Goal: Information Seeking & Learning: Learn about a topic

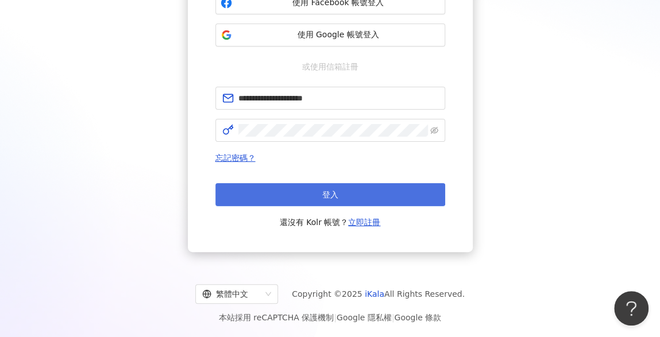
click at [370, 193] on button "登入" at bounding box center [331, 194] width 230 height 23
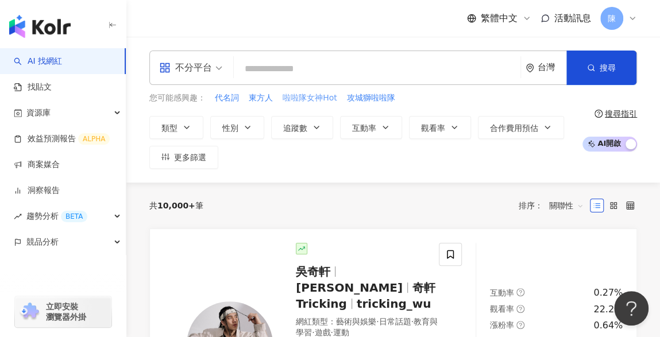
click at [316, 97] on span "啦啦隊女神Hot" at bounding box center [310, 98] width 55 height 11
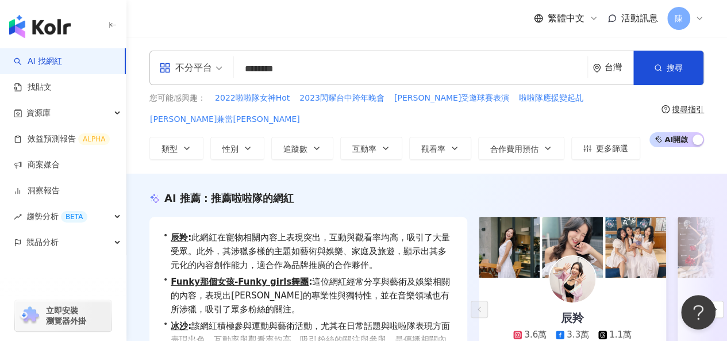
drag, startPoint x: 290, startPoint y: 70, endPoint x: 389, endPoint y: 64, distance: 99.6
click at [387, 68] on input "********" at bounding box center [411, 69] width 344 height 22
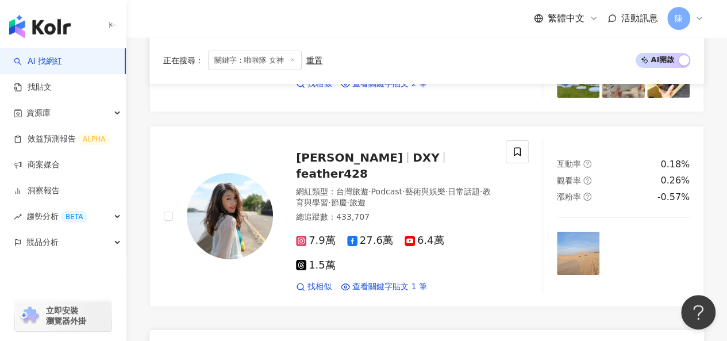
scroll to position [2012, 0]
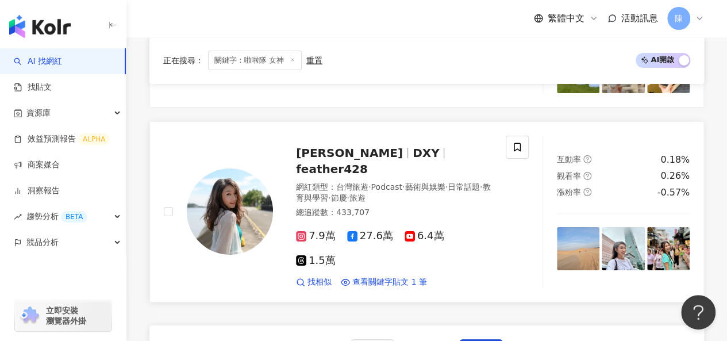
type input "******"
click at [241, 201] on img at bounding box center [230, 211] width 86 height 86
click at [223, 202] on img at bounding box center [230, 211] width 86 height 86
click at [323, 276] on span "找相似" at bounding box center [320, 281] width 24 height 11
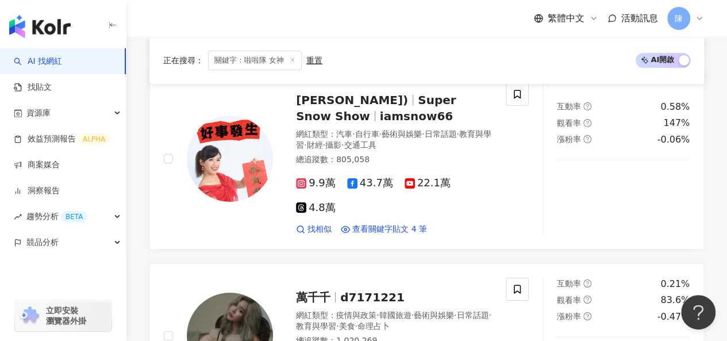
scroll to position [2162, 0]
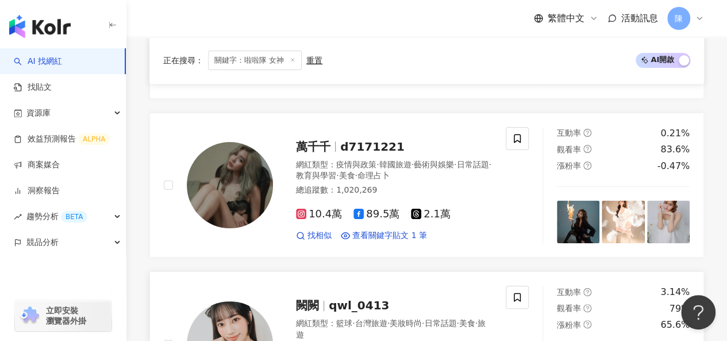
click at [248, 301] on img at bounding box center [230, 344] width 86 height 86
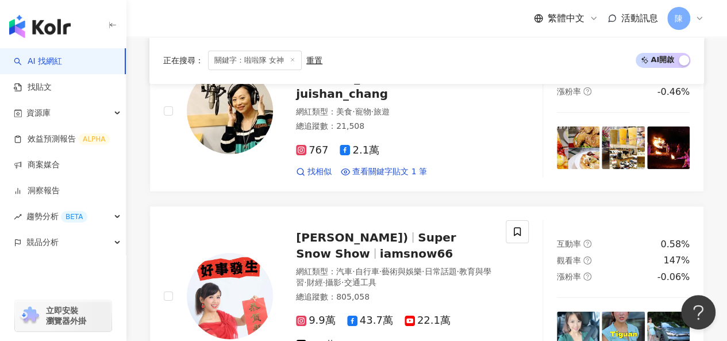
scroll to position [1817, 0]
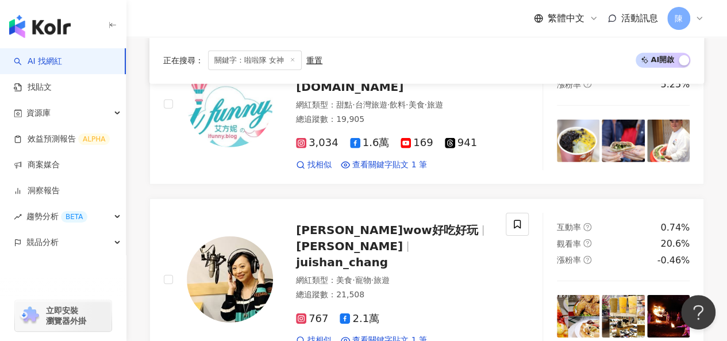
scroll to position [1760, 0]
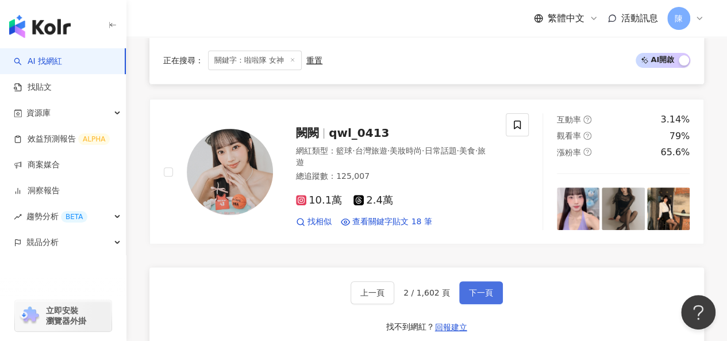
click at [469, 288] on span "下一頁" at bounding box center [481, 292] width 24 height 9
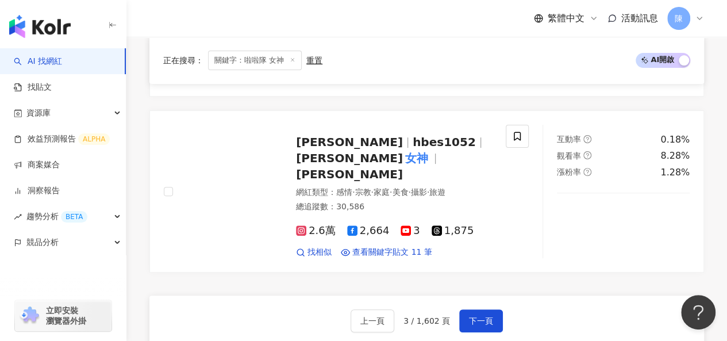
scroll to position [2277, 0]
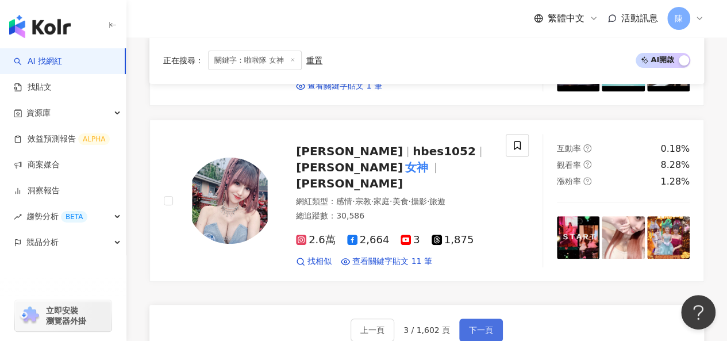
click at [483, 325] on span "下一頁" at bounding box center [481, 329] width 24 height 9
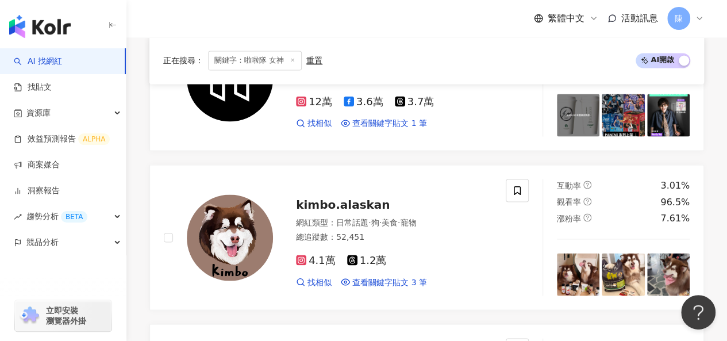
scroll to position [1986, 0]
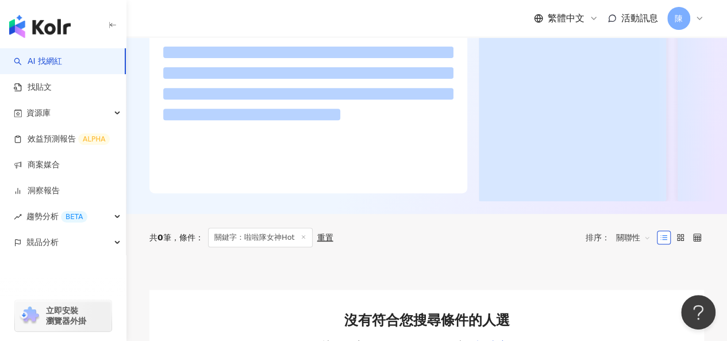
scroll to position [184, 0]
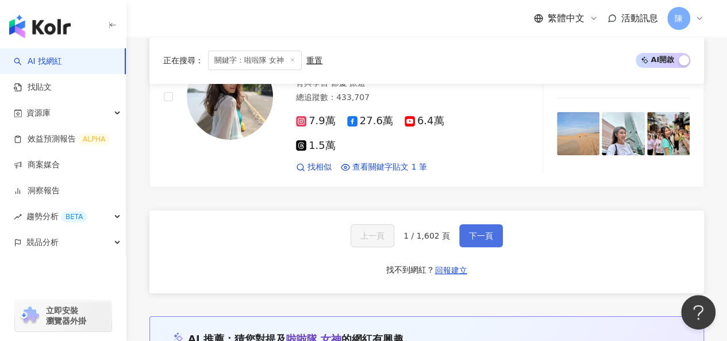
click at [487, 231] on span "下一頁" at bounding box center [481, 235] width 24 height 9
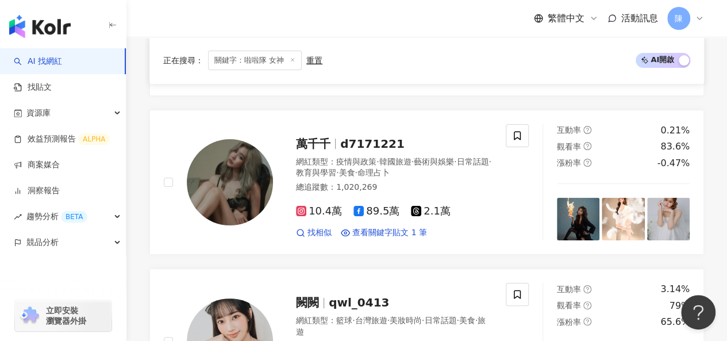
scroll to position [2162, 0]
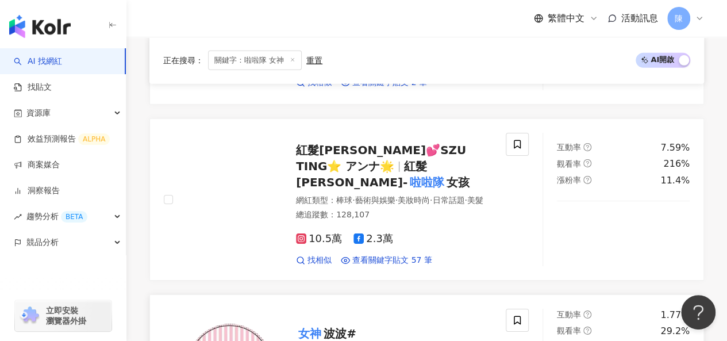
scroll to position [1702, 0]
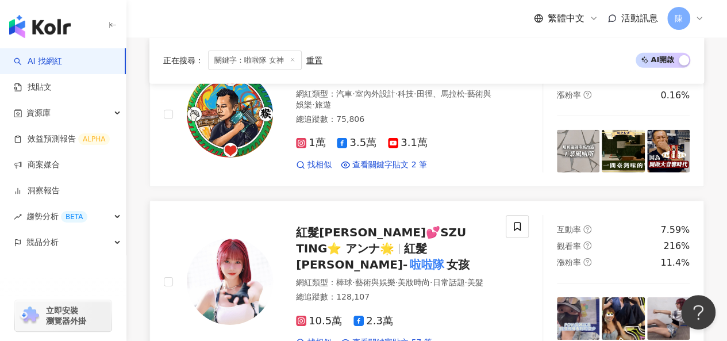
click at [214, 239] on img at bounding box center [230, 282] width 86 height 86
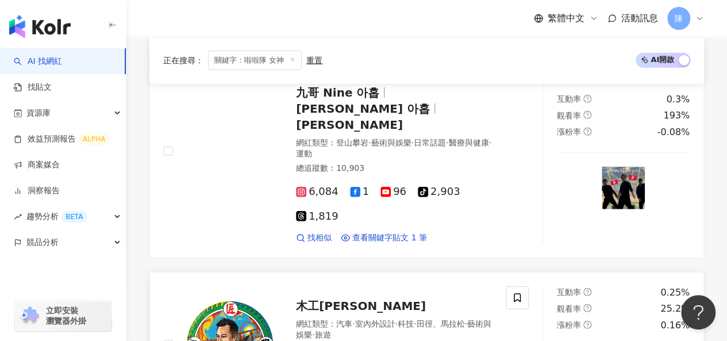
scroll to position [1530, 0]
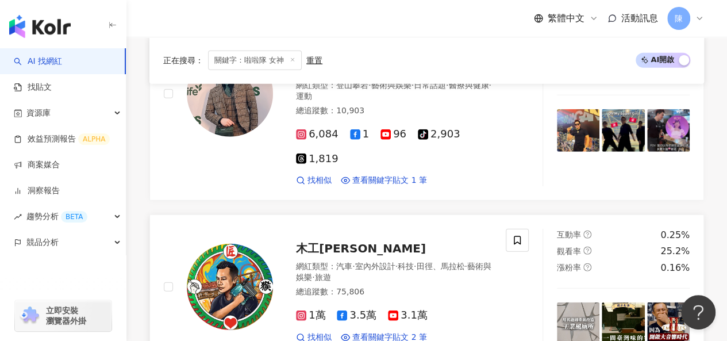
click at [226, 244] on img at bounding box center [230, 287] width 86 height 86
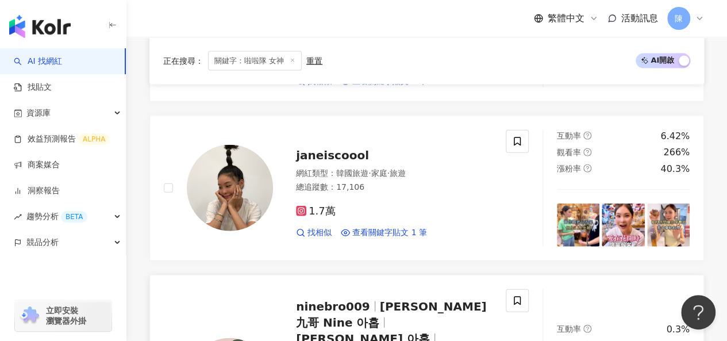
scroll to position [1185, 0]
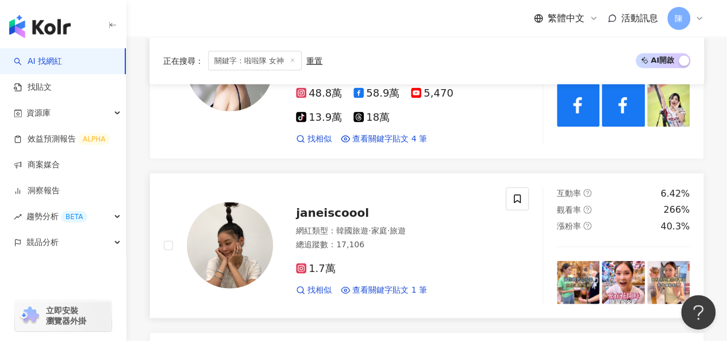
click at [243, 202] on img at bounding box center [230, 245] width 86 height 86
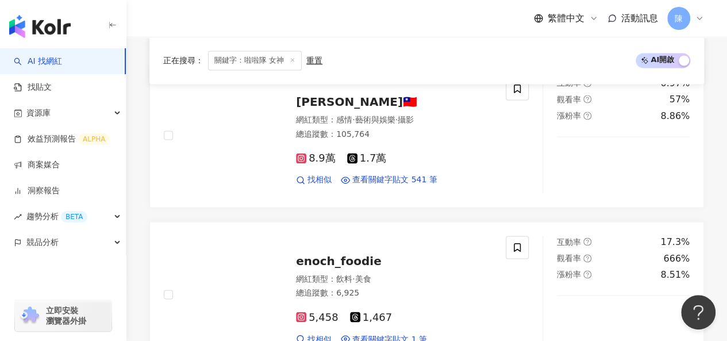
scroll to position [495, 0]
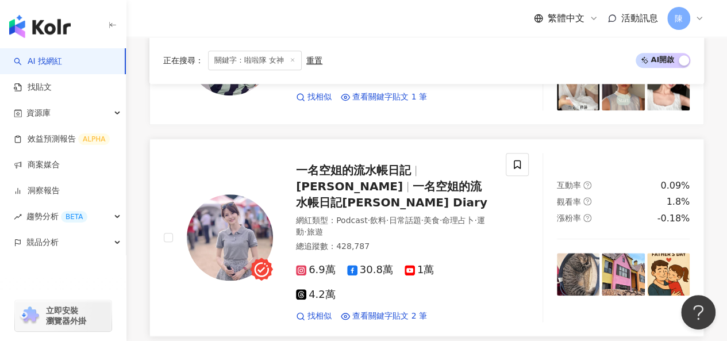
click at [230, 209] on img at bounding box center [230, 237] width 86 height 86
click at [316, 310] on span "找相似" at bounding box center [320, 315] width 24 height 11
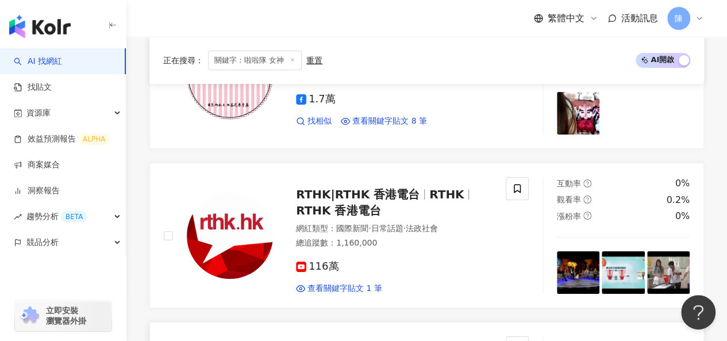
scroll to position [2220, 0]
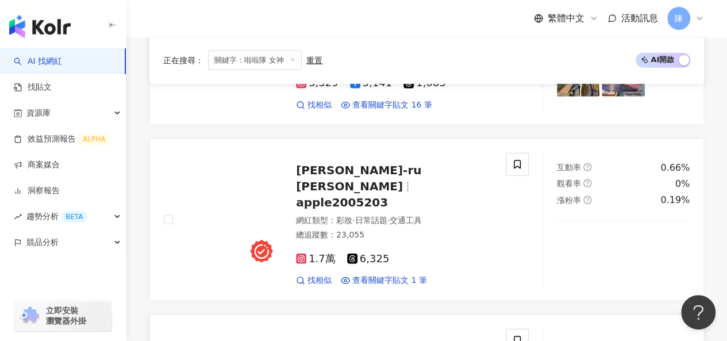
scroll to position [1527, 0]
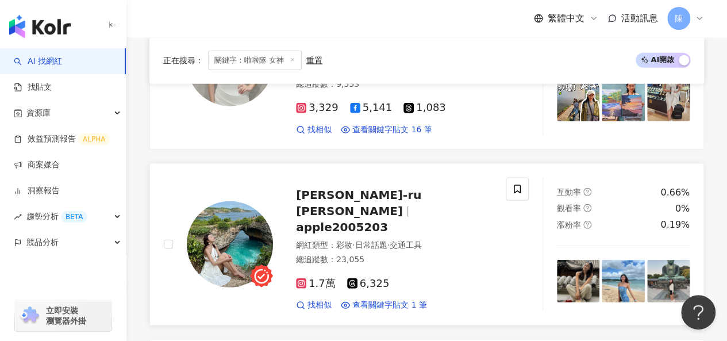
click at [218, 201] on img at bounding box center [230, 244] width 86 height 86
click at [395, 66] on div "正在搜尋 ： 關鍵字：啦啦隊 女神 重置 AI 開啟 AI 關閉" at bounding box center [426, 61] width 527 height 20
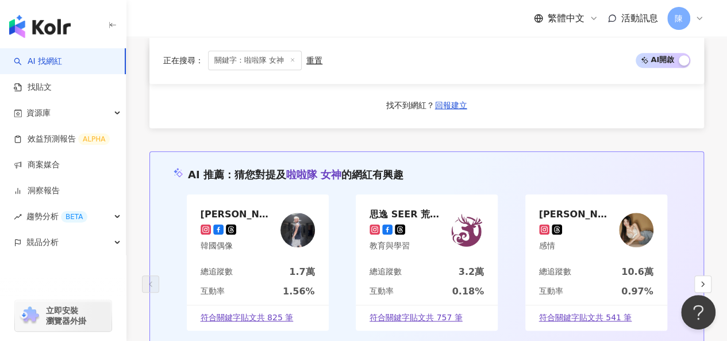
scroll to position [2389, 0]
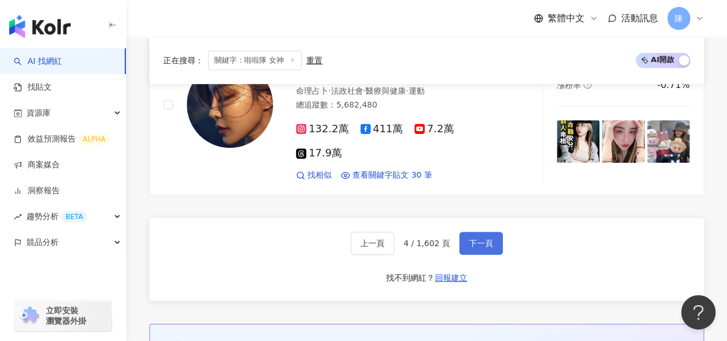
click at [465, 232] on button "下一頁" at bounding box center [481, 243] width 44 height 23
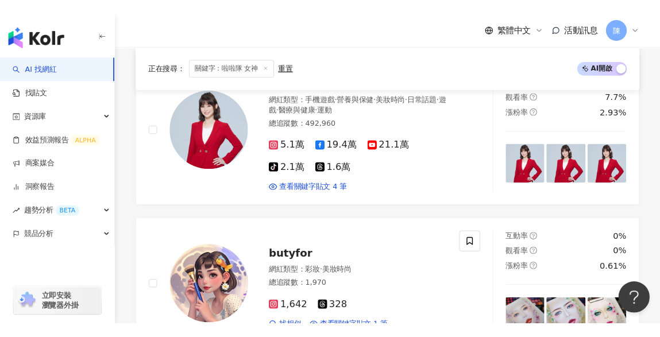
scroll to position [1934, 0]
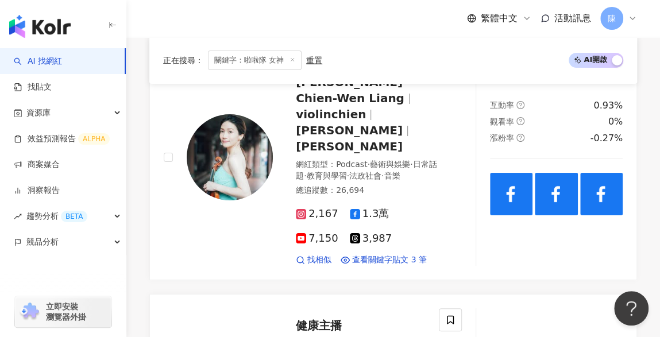
click at [309, 11] on div "繁體中文 活動訊息 陳" at bounding box center [393, 18] width 488 height 37
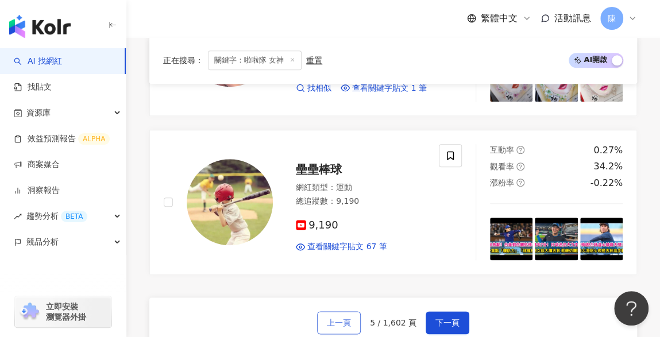
scroll to position [2566, 0]
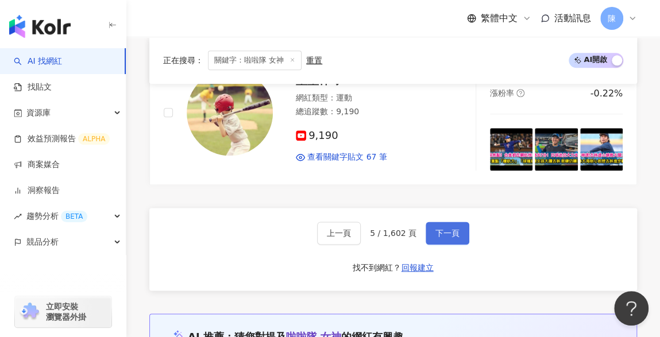
click at [453, 222] on button "下一頁" at bounding box center [448, 233] width 44 height 23
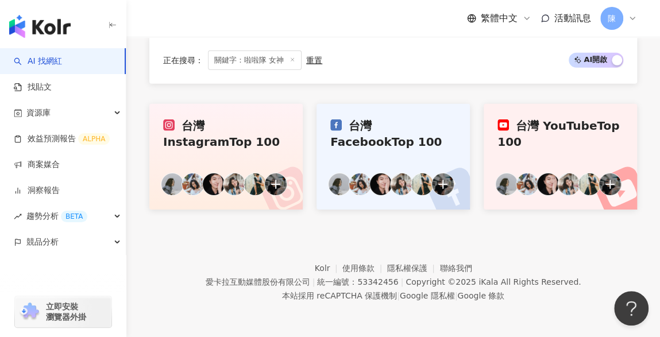
scroll to position [1084, 0]
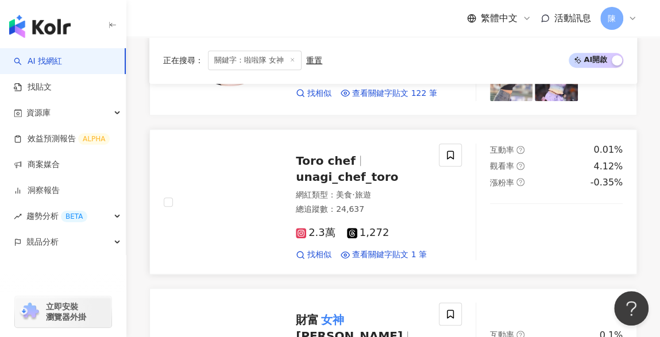
scroll to position [2245, 0]
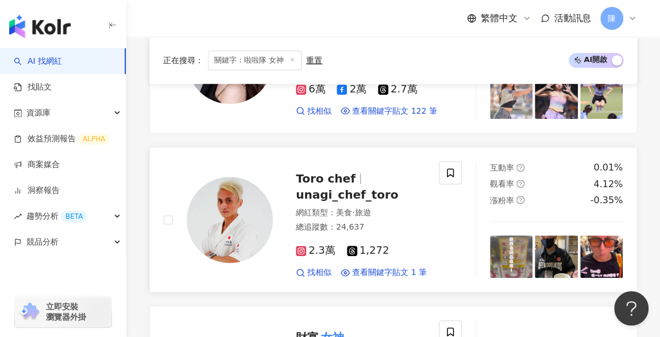
click at [222, 177] on img at bounding box center [230, 220] width 86 height 86
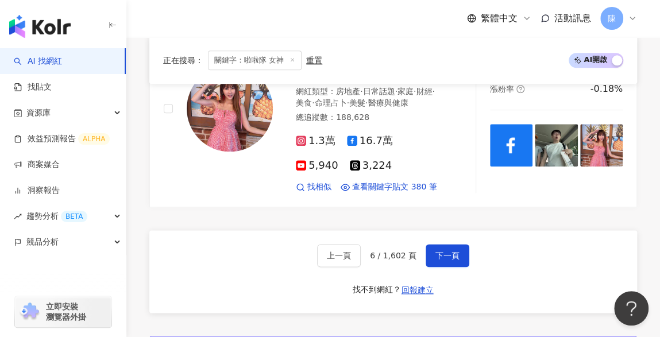
scroll to position [2589, 0]
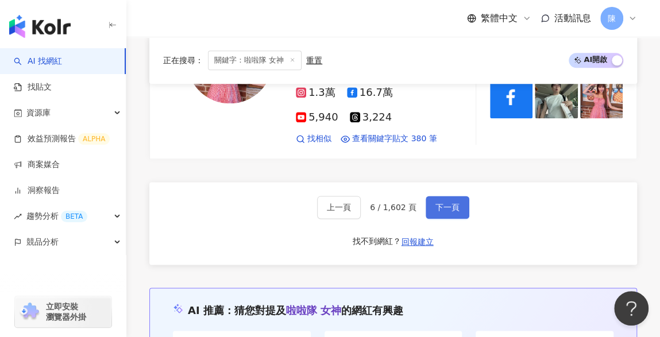
click at [454, 203] on span "下一頁" at bounding box center [448, 207] width 24 height 9
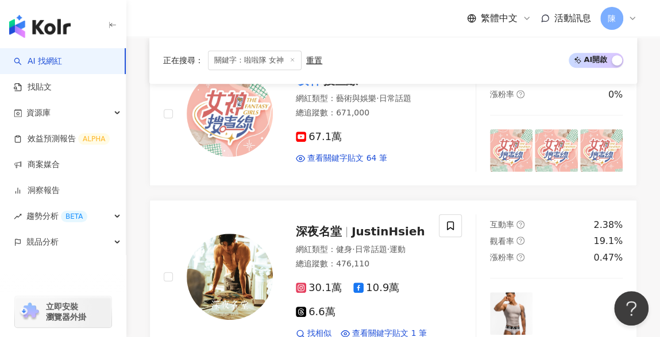
scroll to position [2260, 0]
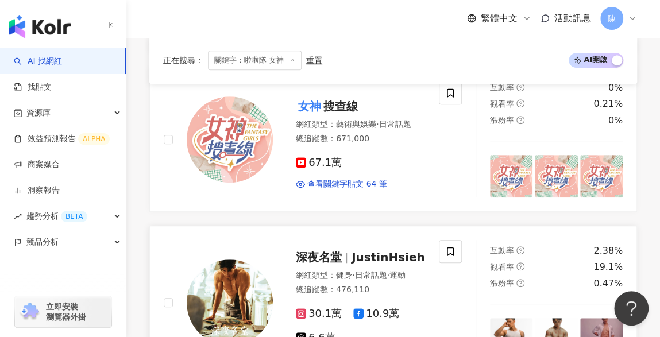
click at [366, 251] on span "JustinHsieh" at bounding box center [389, 258] width 74 height 14
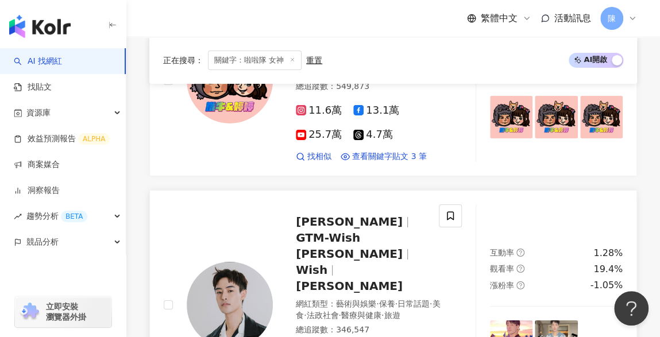
scroll to position [1685, 0]
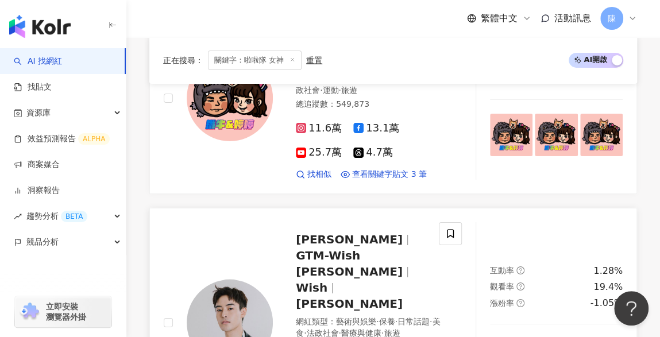
click at [364, 249] on span "GTM-Wish 朱宇謀" at bounding box center [349, 264] width 107 height 30
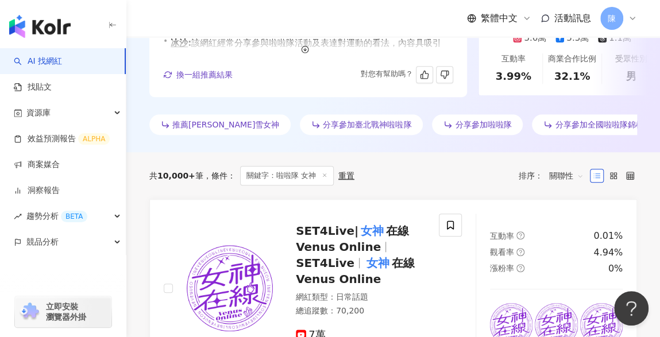
scroll to position [478, 0]
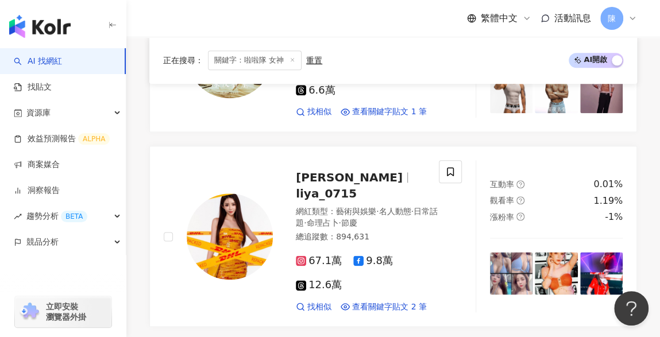
scroll to position [2490, 0]
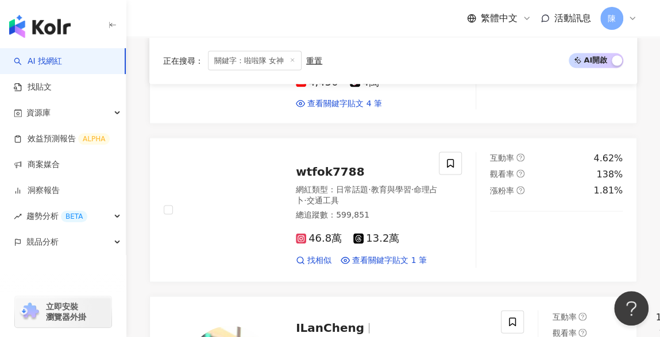
scroll to position [2172, 0]
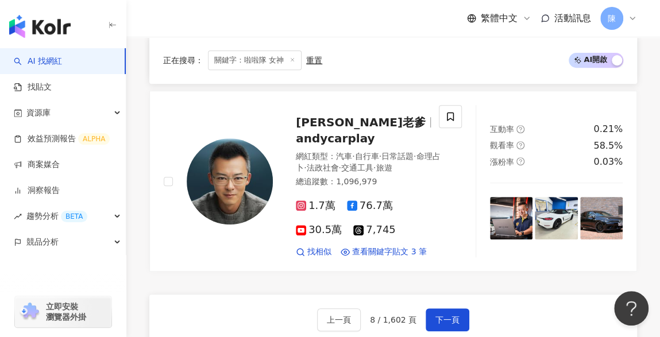
click at [337, 129] on span "Andy老爹" at bounding box center [361, 123] width 130 height 14
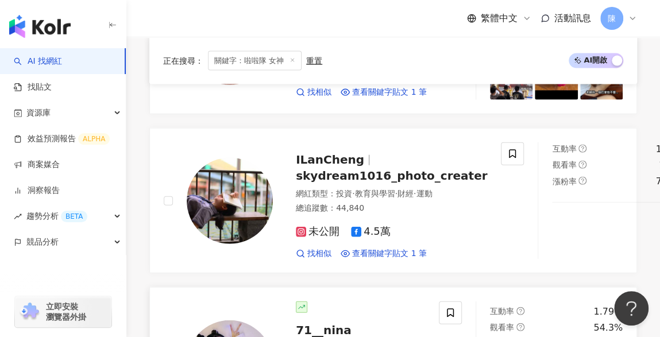
scroll to position [1252, 0]
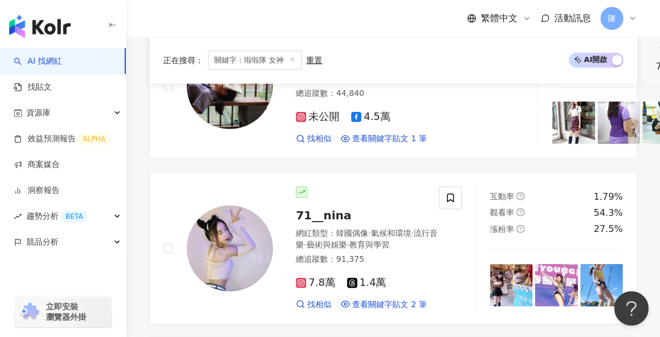
click at [430, 136] on div "Angel liya 莉亞 liya_0715 網紅類型 ： 藝術與娛樂 · 名人動態 · 日常話題 · 命理占卜 · 節慶 總追蹤數 ： 895,034 6…" at bounding box center [393, 222] width 488 height 1938
click at [229, 219] on img at bounding box center [230, 249] width 86 height 86
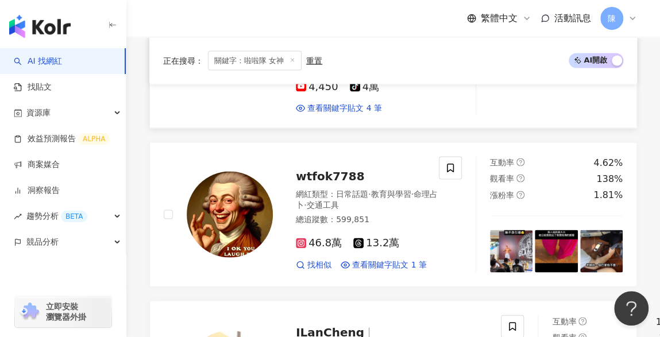
scroll to position [792, 0]
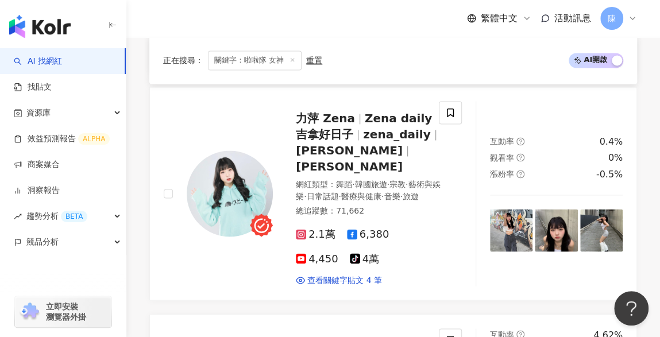
drag, startPoint x: 219, startPoint y: 148, endPoint x: 134, endPoint y: 11, distance: 160.3
click at [219, 151] on img at bounding box center [230, 194] width 86 height 86
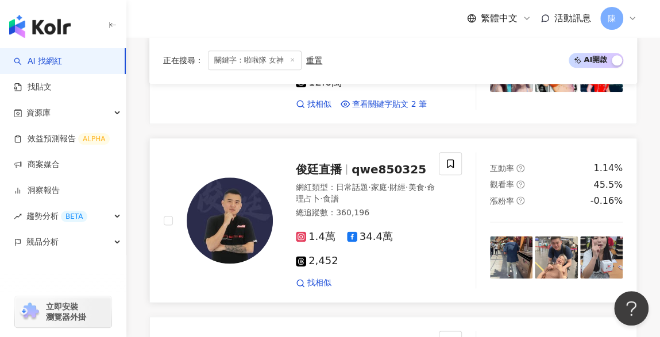
scroll to position [332, 0]
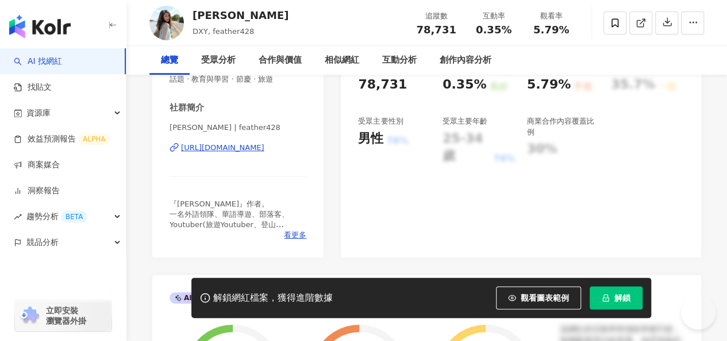
click at [604, 305] on button "解鎖" at bounding box center [616, 297] width 53 height 23
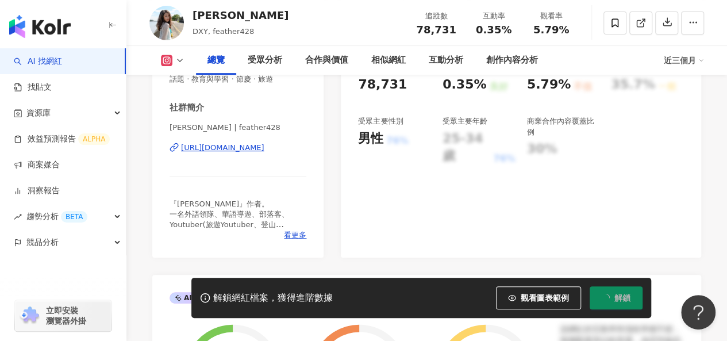
click at [609, 298] on icon "loading" at bounding box center [605, 298] width 10 height 10
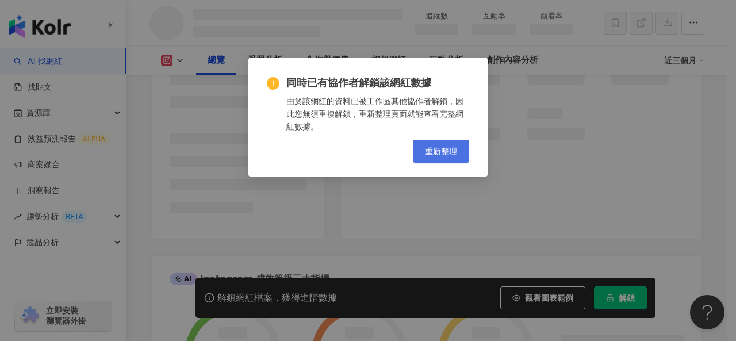
click at [418, 152] on button "重新整理" at bounding box center [441, 151] width 56 height 23
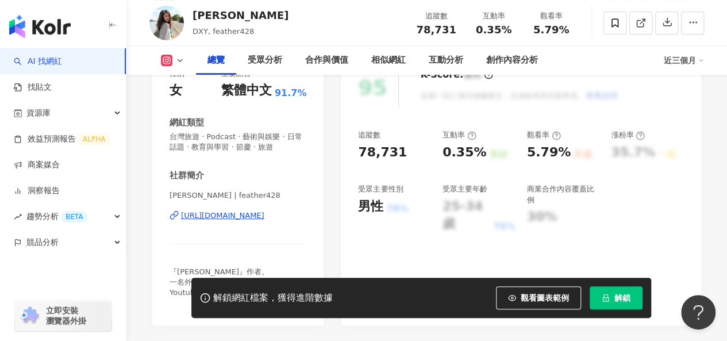
scroll to position [172, 0]
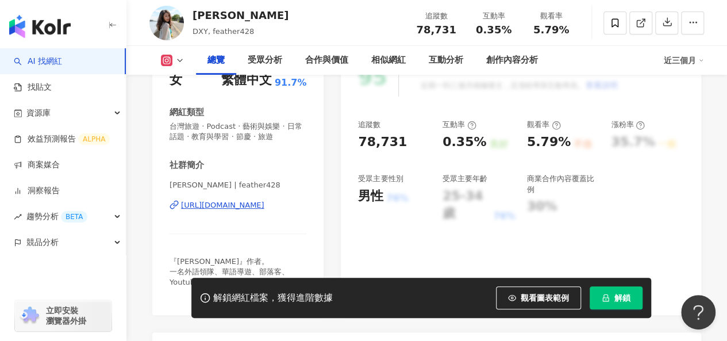
click at [251, 206] on div "https://www.instagram.com/feather428/" at bounding box center [222, 205] width 83 height 10
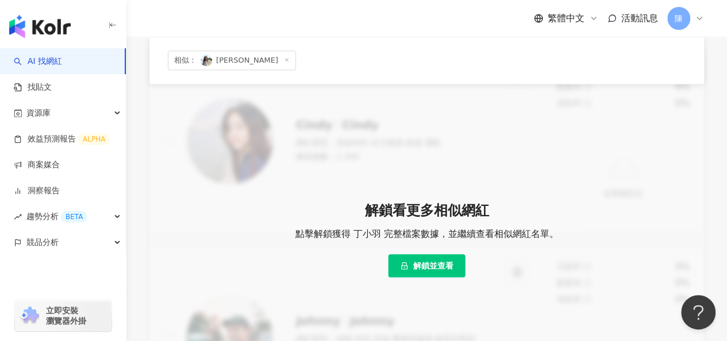
scroll to position [402, 0]
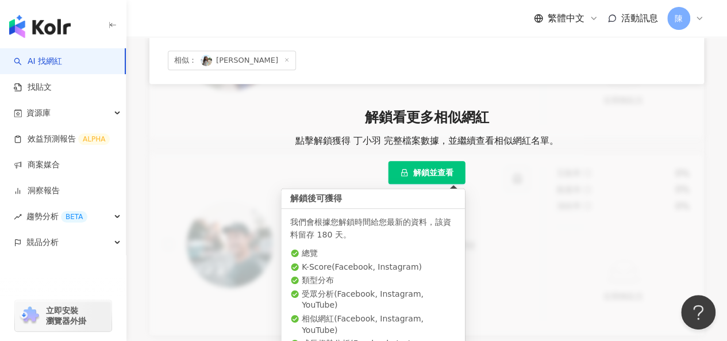
click at [418, 172] on span "解鎖並查看" at bounding box center [433, 172] width 40 height 9
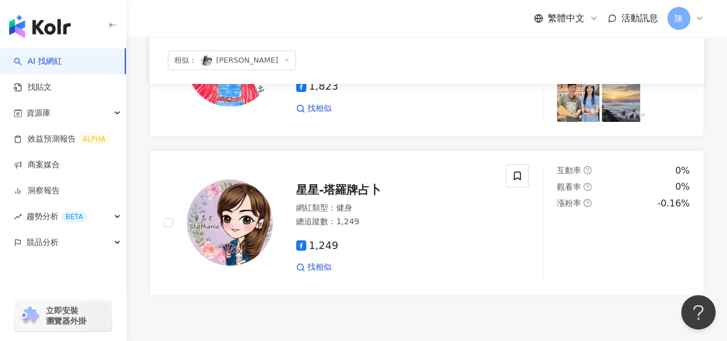
scroll to position [2036, 0]
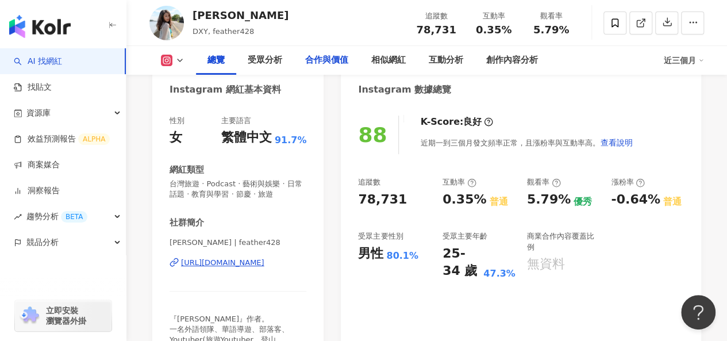
click at [340, 60] on div "合作與價值" at bounding box center [326, 60] width 43 height 14
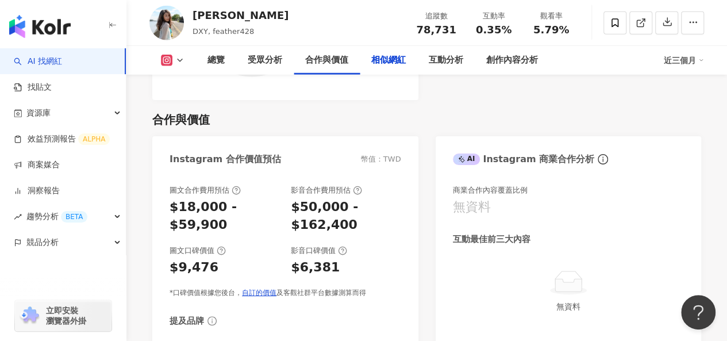
scroll to position [1967, 0]
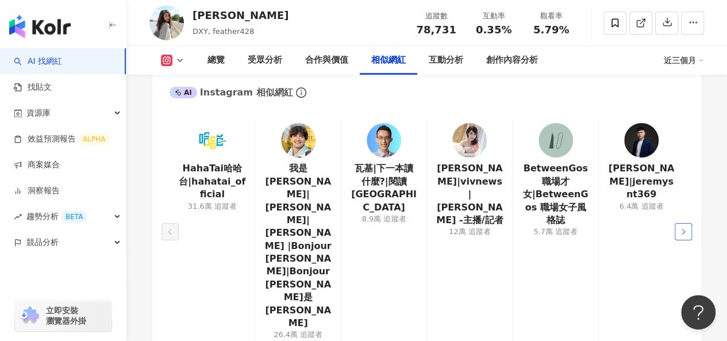
click at [684, 228] on icon "right" at bounding box center [683, 231] width 7 height 7
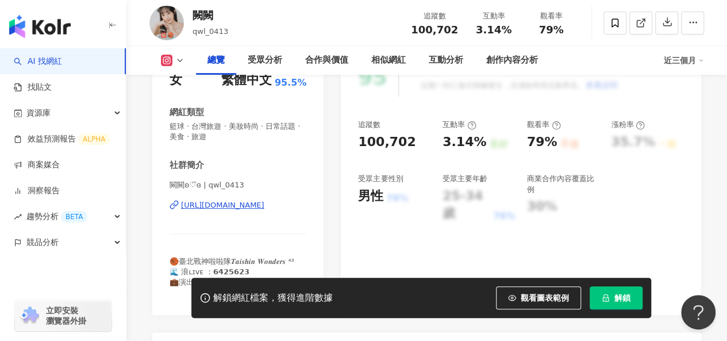
click at [264, 207] on div "[URL][DOMAIN_NAME]" at bounding box center [222, 205] width 83 height 10
click at [624, 296] on span "解鎖" at bounding box center [622, 297] width 16 height 9
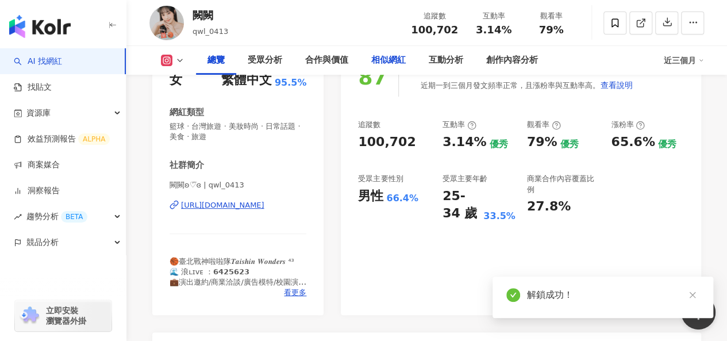
click at [383, 58] on div "相似網紅" at bounding box center [388, 60] width 34 height 14
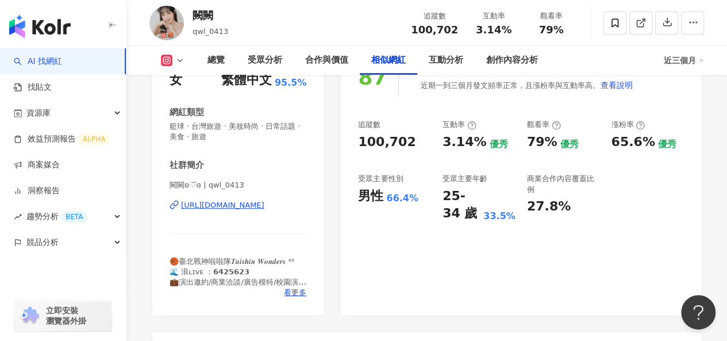
scroll to position [1873, 0]
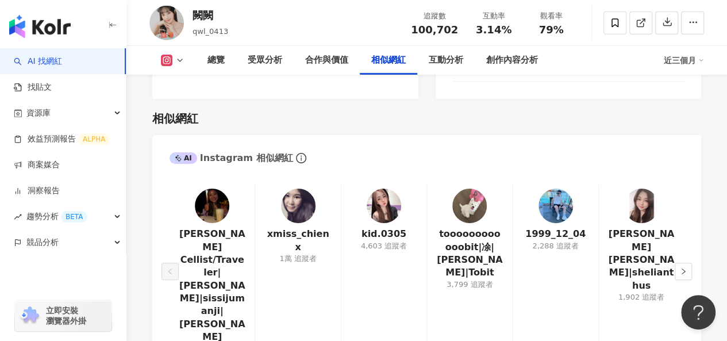
click at [613, 71] on div "總覽 受眾分析 合作與價值 相似網紅 互動分析 創作內容分析" at bounding box center [430, 60] width 468 height 29
click at [682, 268] on icon "right" at bounding box center [683, 271] width 7 height 7
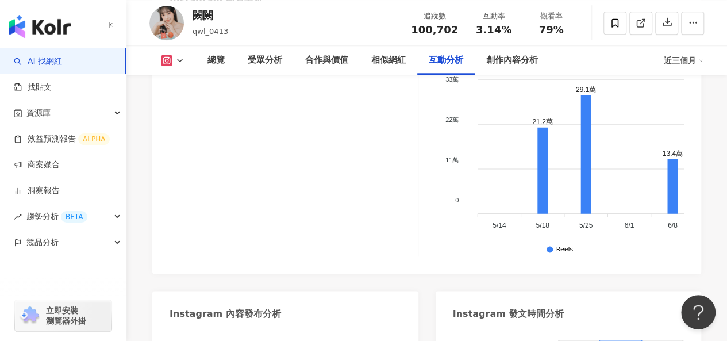
scroll to position [2907, 0]
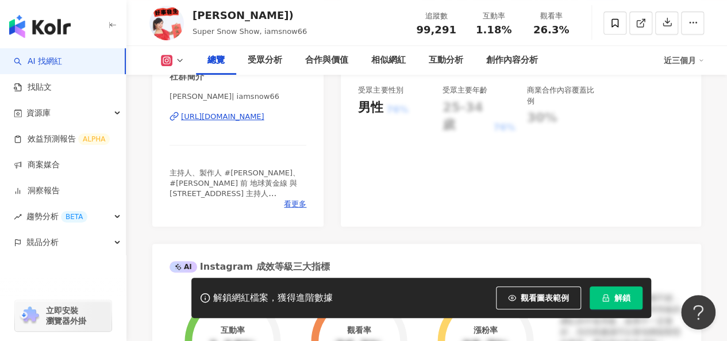
scroll to position [287, 0]
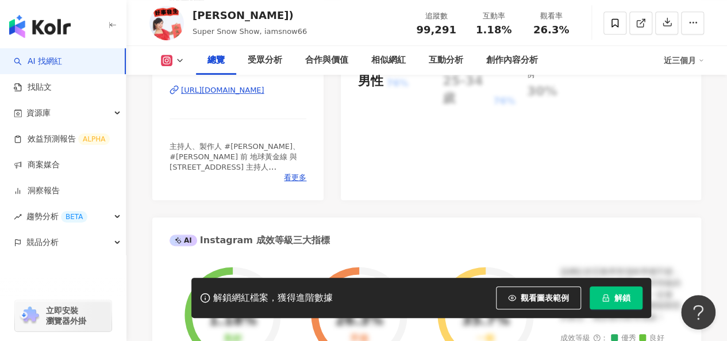
click at [264, 95] on div "[URL][DOMAIN_NAME]" at bounding box center [222, 90] width 83 height 10
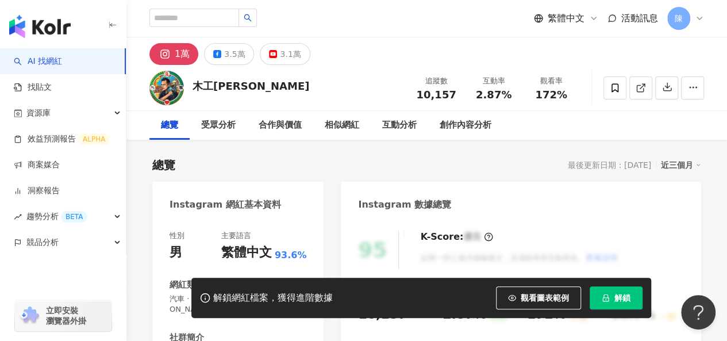
click at [608, 295] on icon "lock" at bounding box center [606, 298] width 8 height 8
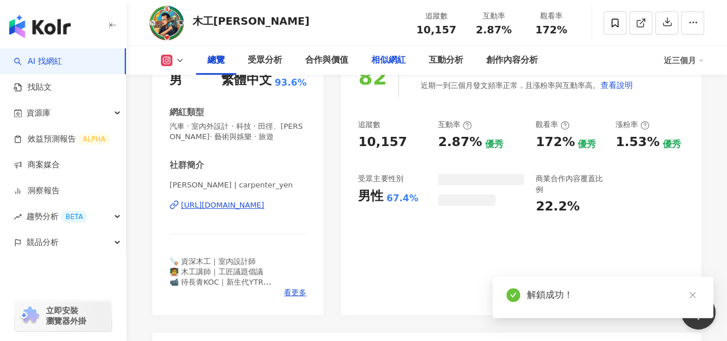
click at [382, 62] on div "相似網紅" at bounding box center [388, 60] width 34 height 14
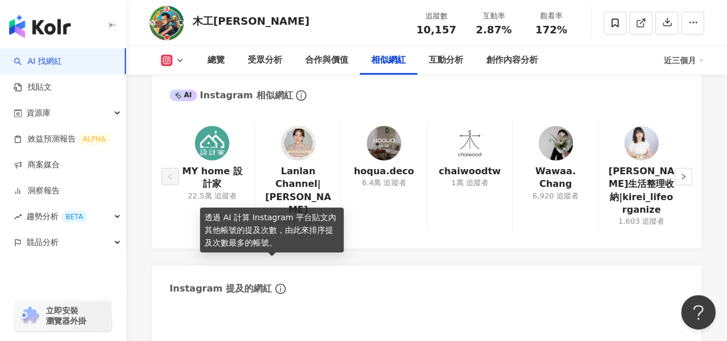
scroll to position [1884, 0]
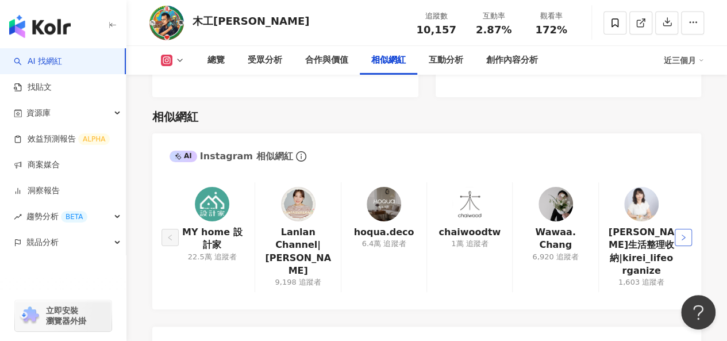
click at [691, 229] on button "button" at bounding box center [683, 237] width 17 height 17
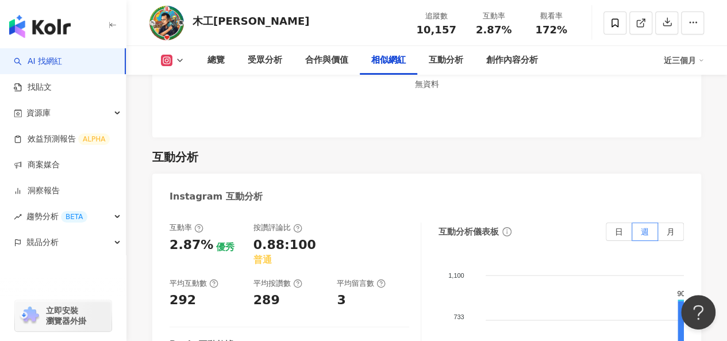
scroll to position [2286, 0]
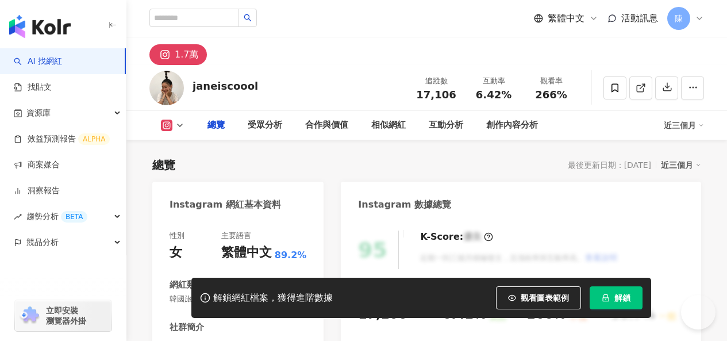
click at [622, 302] on span "解鎖" at bounding box center [622, 297] width 16 height 9
click at [604, 296] on icon "loading" at bounding box center [605, 297] width 9 height 9
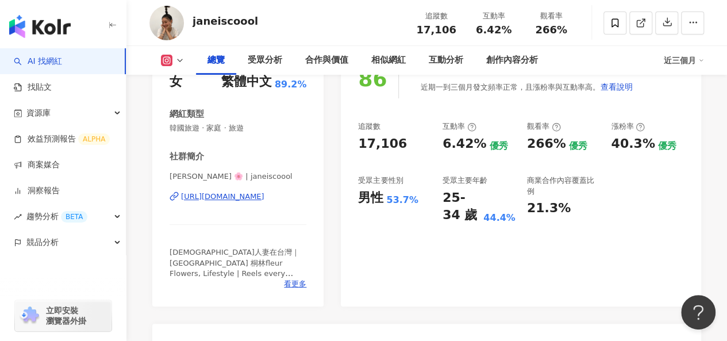
scroll to position [172, 0]
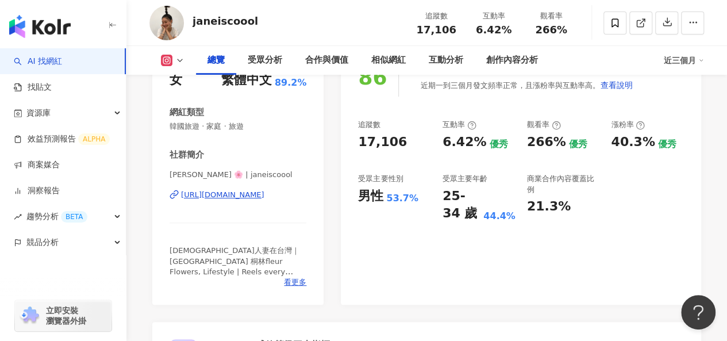
click at [226, 196] on div "[URL][DOMAIN_NAME]" at bounding box center [222, 195] width 83 height 10
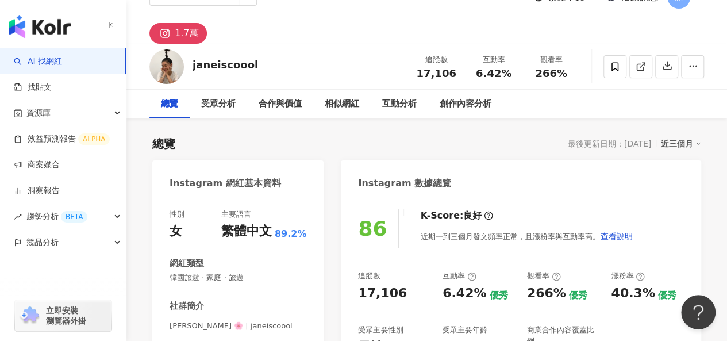
scroll to position [0, 0]
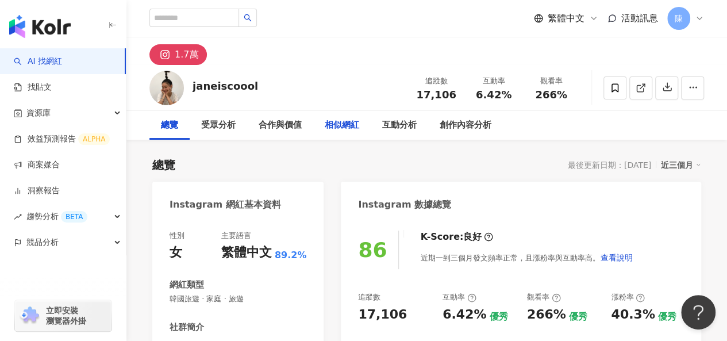
click at [348, 126] on div "相似網紅" at bounding box center [342, 125] width 34 height 14
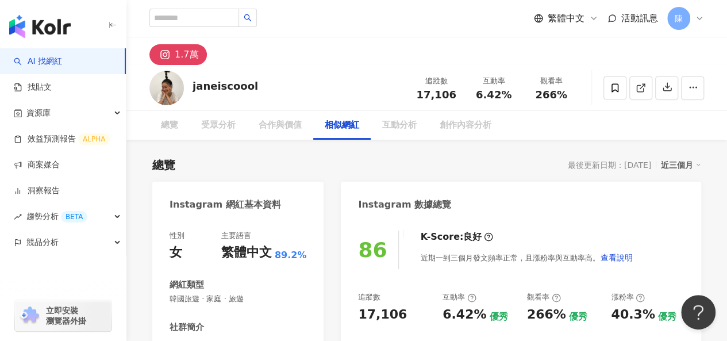
scroll to position [1862, 0]
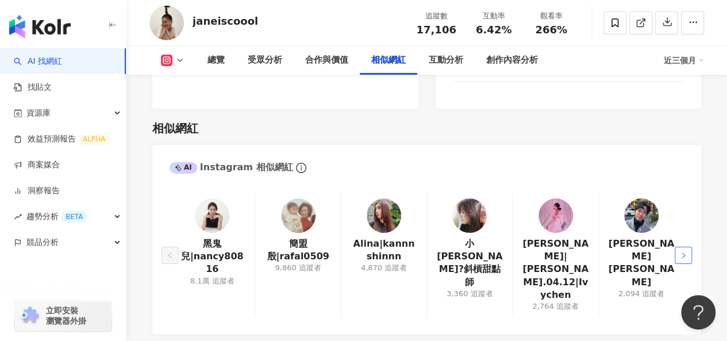
click at [676, 247] on button "button" at bounding box center [683, 255] width 17 height 17
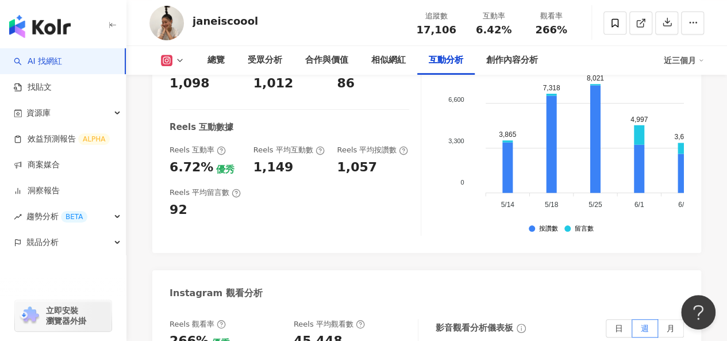
scroll to position [2437, 0]
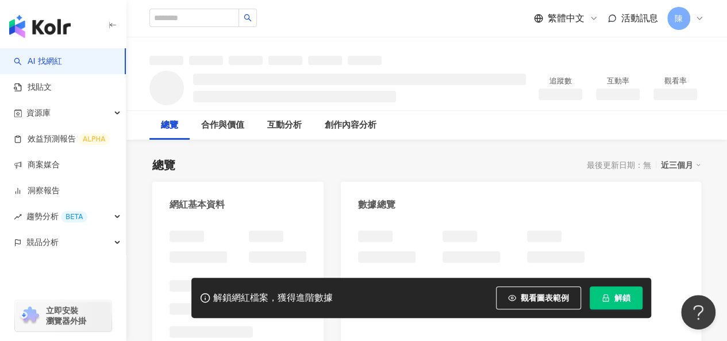
click at [608, 301] on icon "lock" at bounding box center [606, 298] width 8 height 8
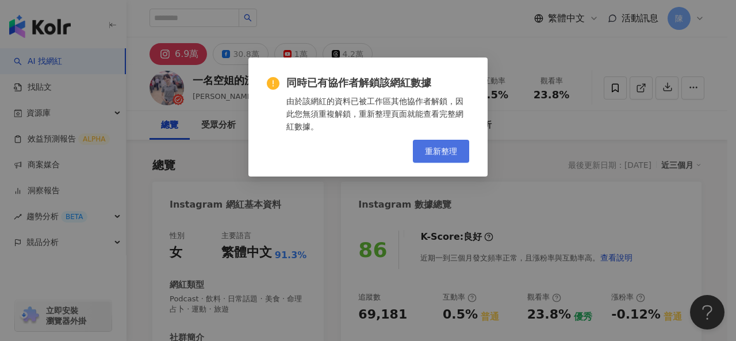
click at [426, 148] on span "重新整理" at bounding box center [441, 151] width 32 height 9
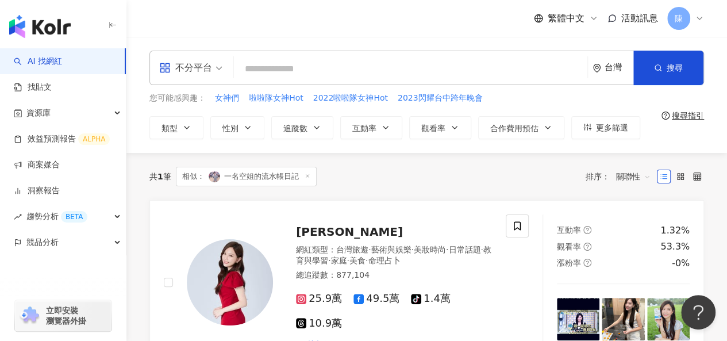
click at [441, 176] on div "共 1 筆 相似： 一名空姐的流水帳日記 排序： 關聯性" at bounding box center [426, 177] width 555 height 20
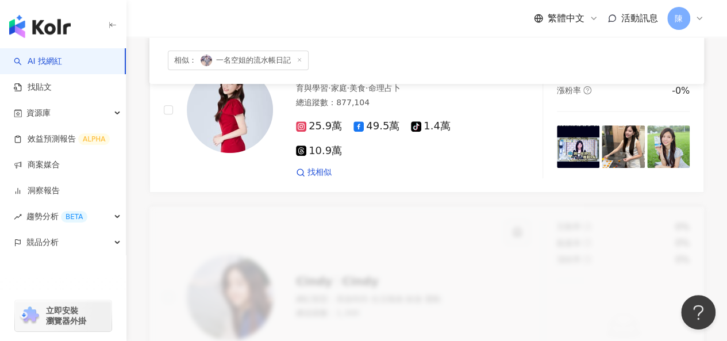
scroll to position [287, 0]
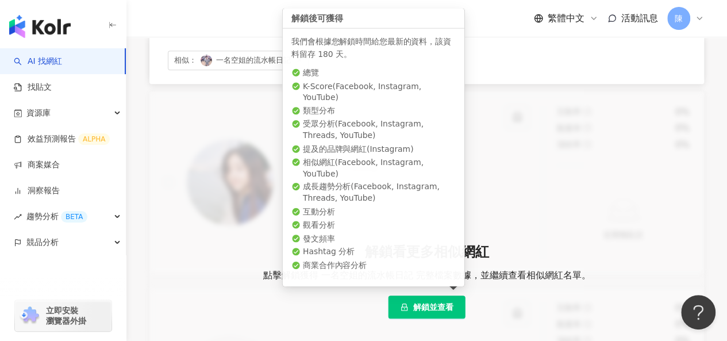
click at [441, 302] on span "解鎖並查看" at bounding box center [433, 306] width 40 height 9
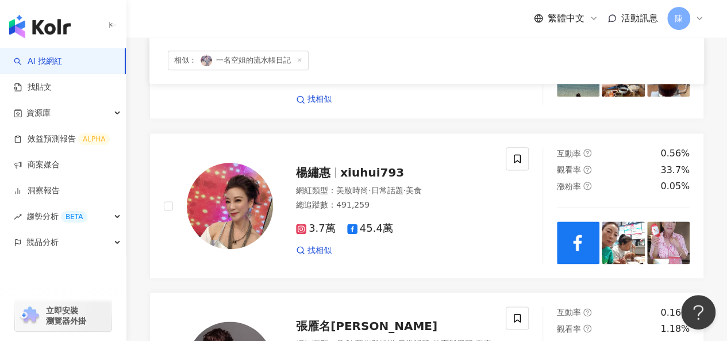
scroll to position [632, 0]
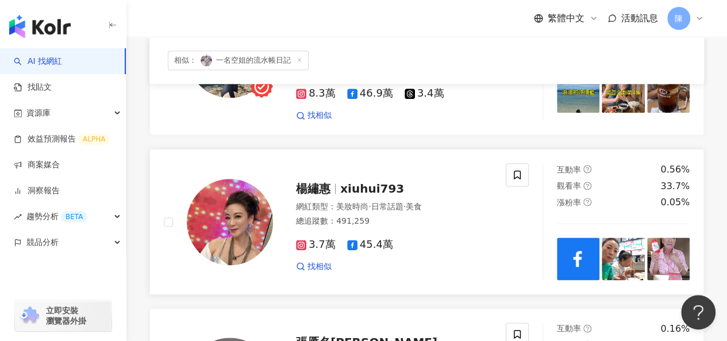
click at [261, 193] on img at bounding box center [230, 222] width 86 height 86
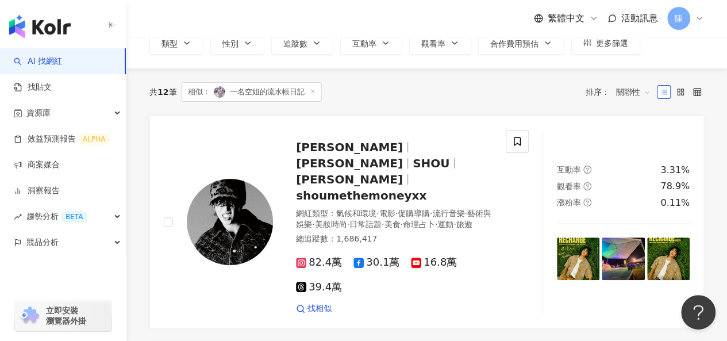
scroll to position [0, 0]
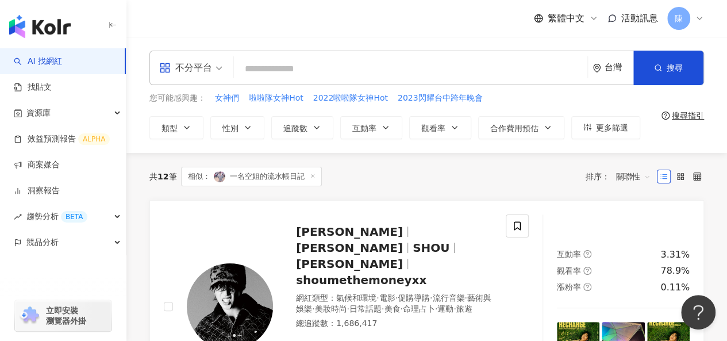
click at [314, 72] on input "search" at bounding box center [411, 69] width 344 height 22
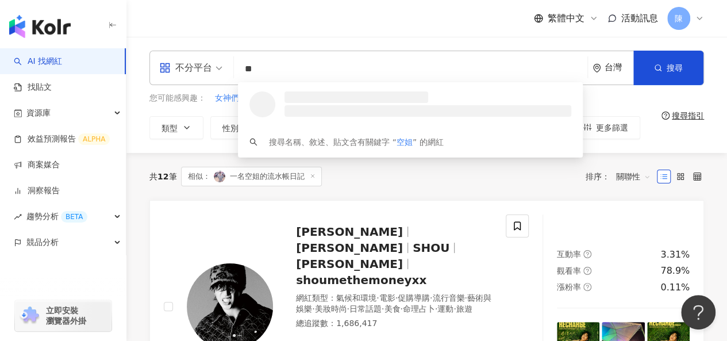
type input "*"
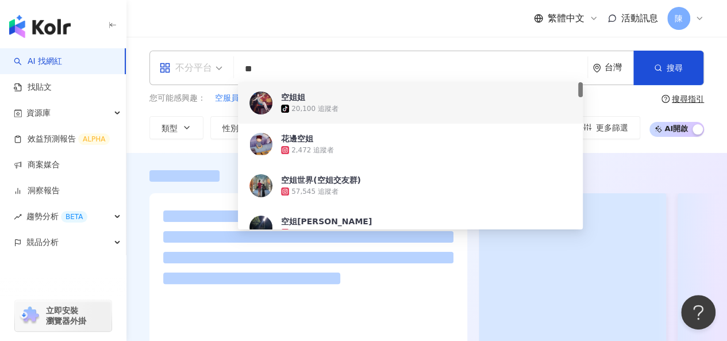
click at [185, 66] on div "不分平台" at bounding box center [185, 68] width 53 height 18
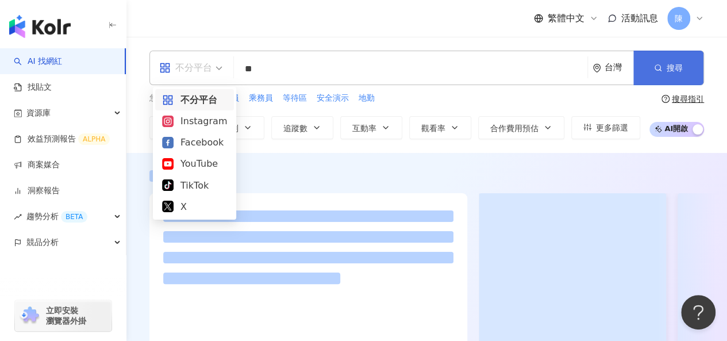
click at [645, 76] on button "搜尋" at bounding box center [668, 68] width 70 height 34
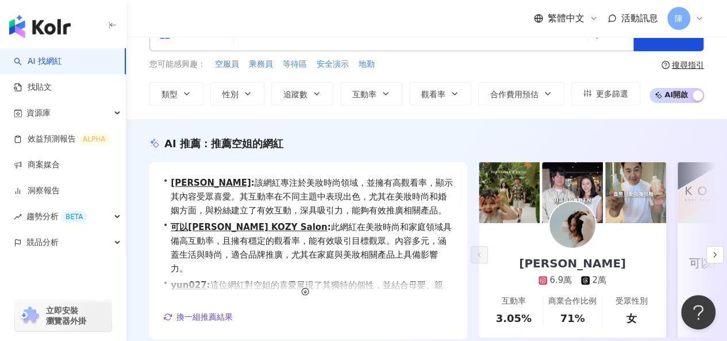
scroll to position [57, 0]
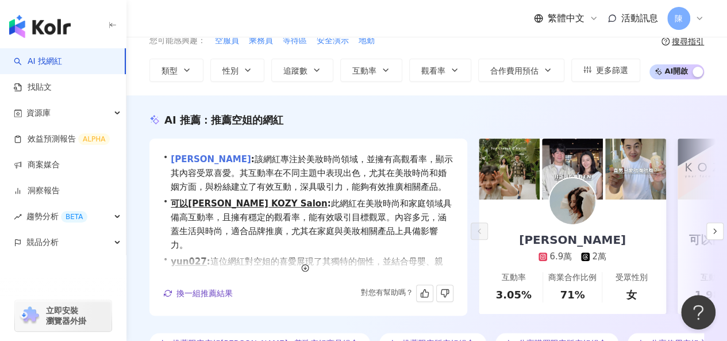
click at [201, 158] on link "Akiko Lin" at bounding box center [211, 159] width 80 height 10
click at [711, 226] on icon "button" at bounding box center [714, 230] width 9 height 9
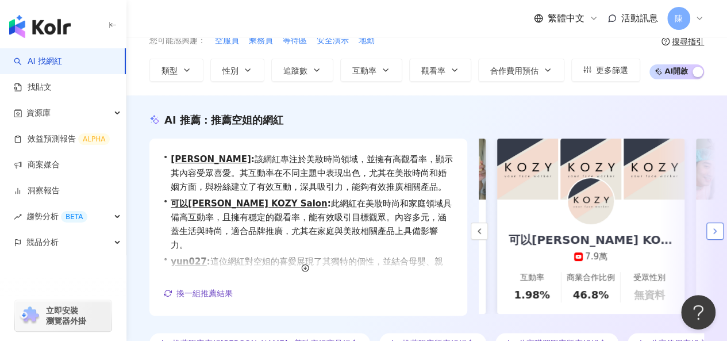
scroll to position [0, 199]
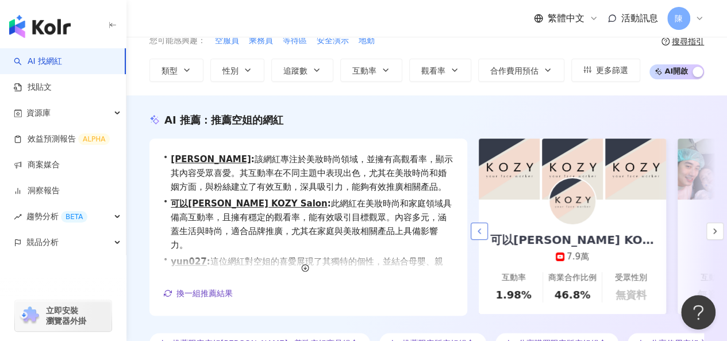
click at [481, 230] on icon "button" at bounding box center [479, 230] width 9 height 9
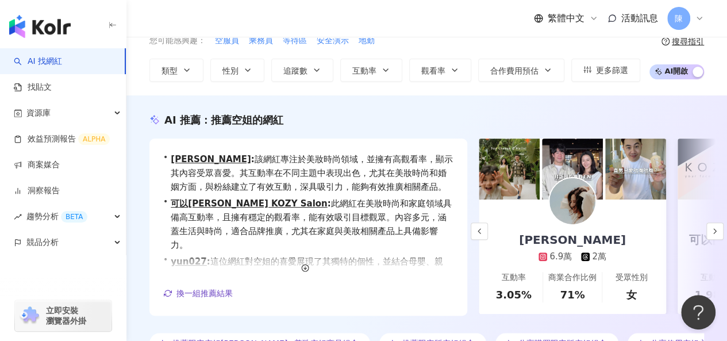
scroll to position [0, 0]
click at [717, 228] on icon "button" at bounding box center [714, 230] width 9 height 9
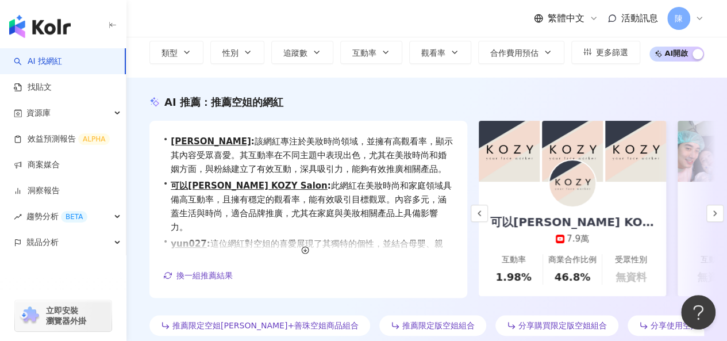
scroll to position [57, 0]
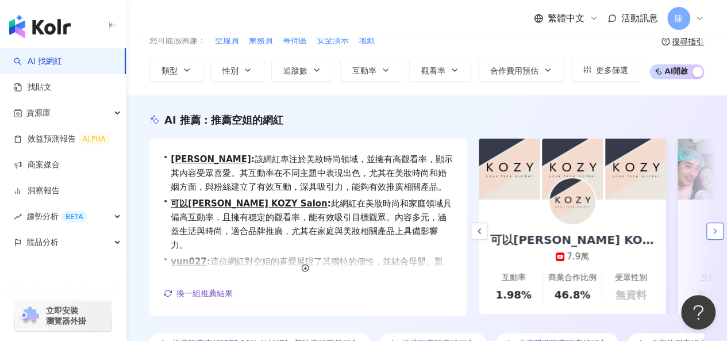
click at [715, 230] on polyline "button" at bounding box center [715, 231] width 2 height 5
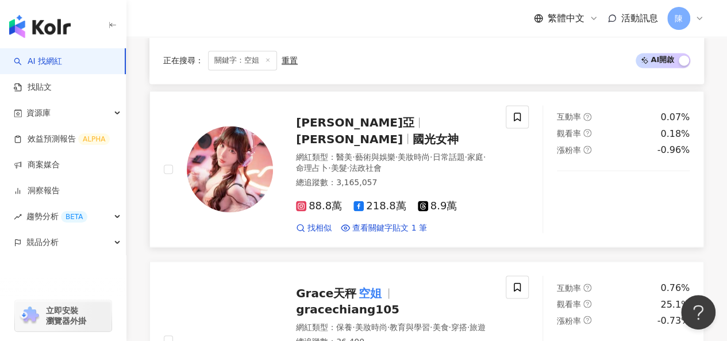
scroll to position [1035, 0]
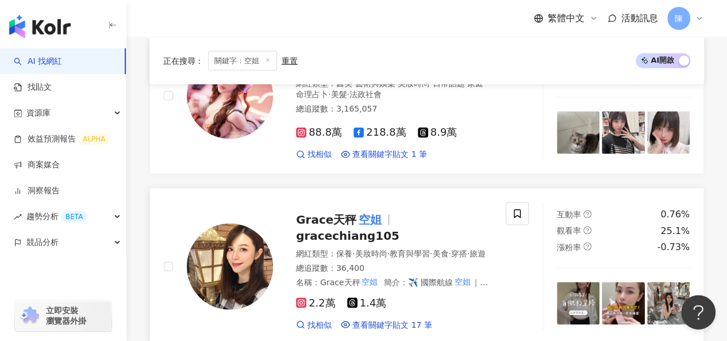
click at [229, 223] on img at bounding box center [230, 266] width 86 height 86
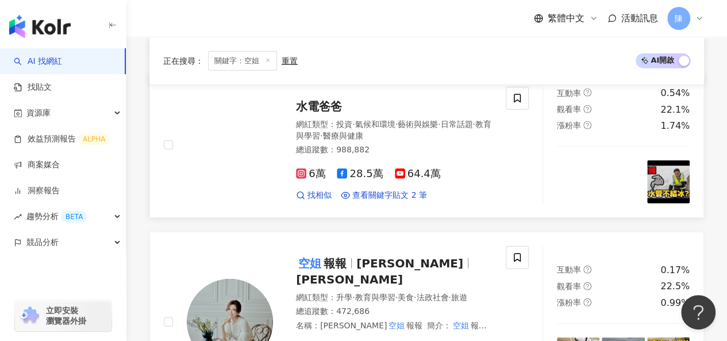
scroll to position [1322, 0]
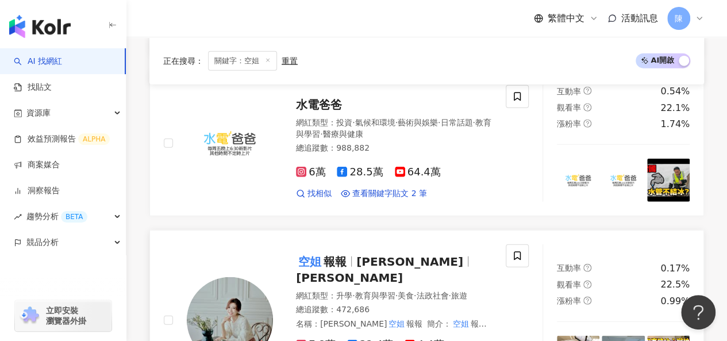
click at [237, 277] on img at bounding box center [230, 320] width 86 height 86
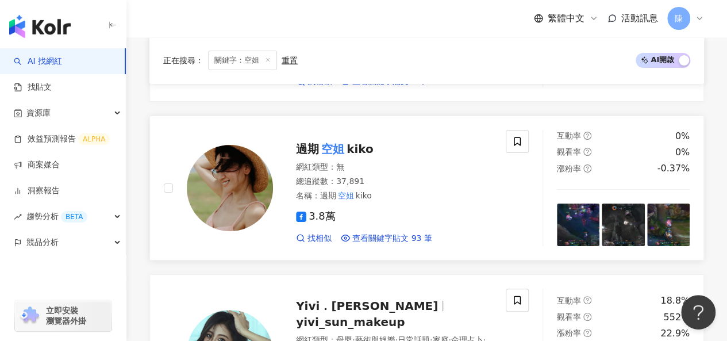
scroll to position [2184, 0]
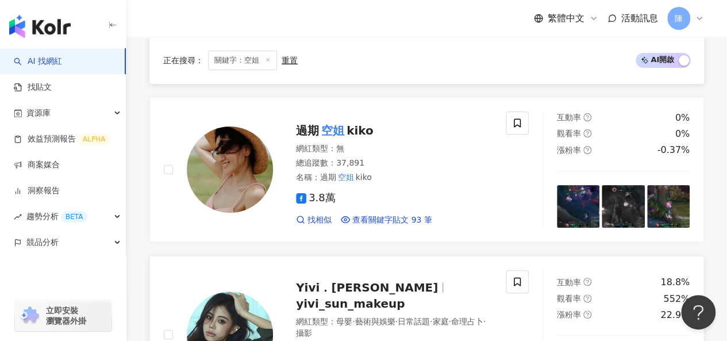
click at [252, 291] on img at bounding box center [230, 334] width 86 height 86
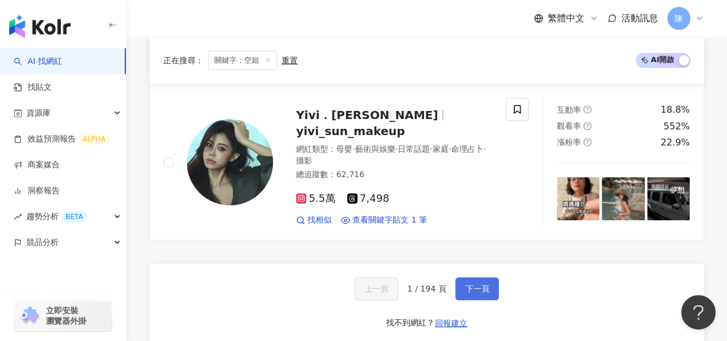
click at [484, 284] on span "下一頁" at bounding box center [477, 288] width 24 height 9
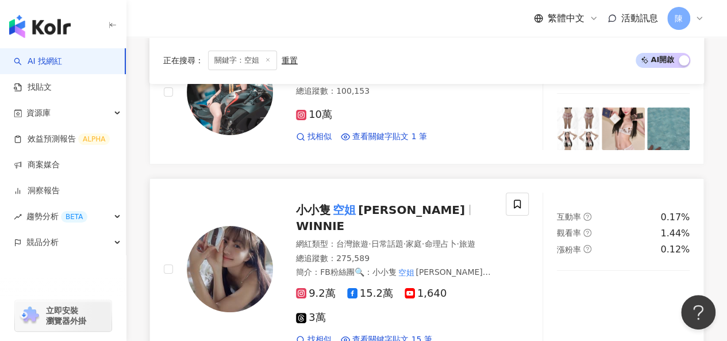
scroll to position [2139, 0]
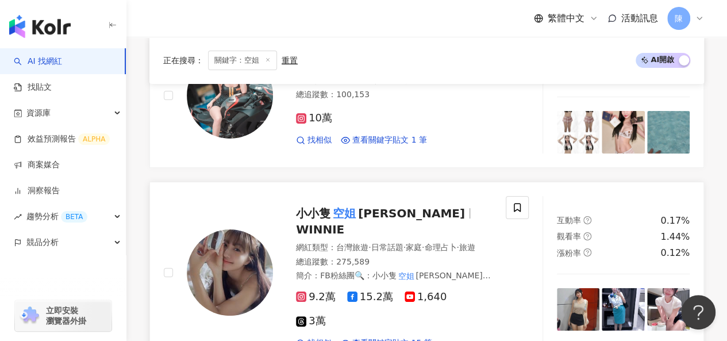
click at [242, 229] on img at bounding box center [230, 272] width 86 height 86
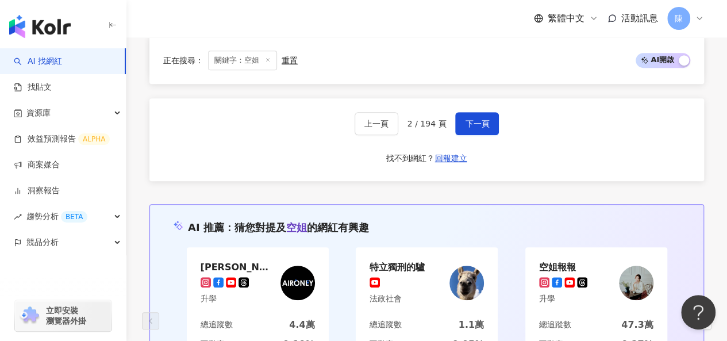
scroll to position [2312, 0]
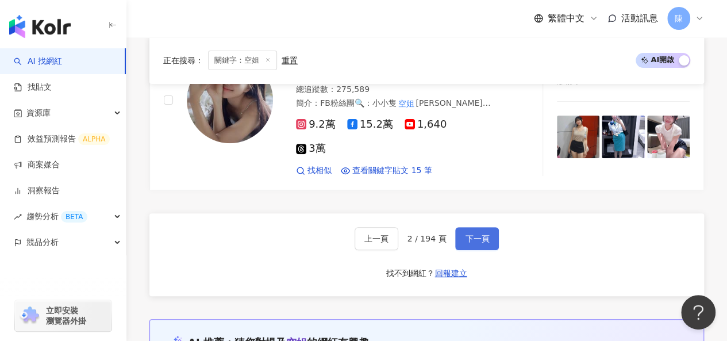
click at [459, 227] on button "下一頁" at bounding box center [477, 238] width 44 height 23
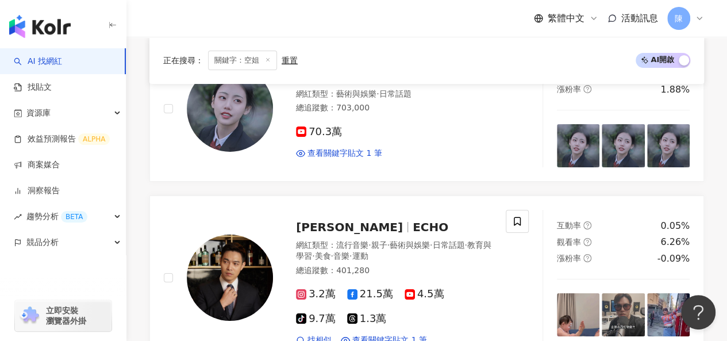
scroll to position [1970, 0]
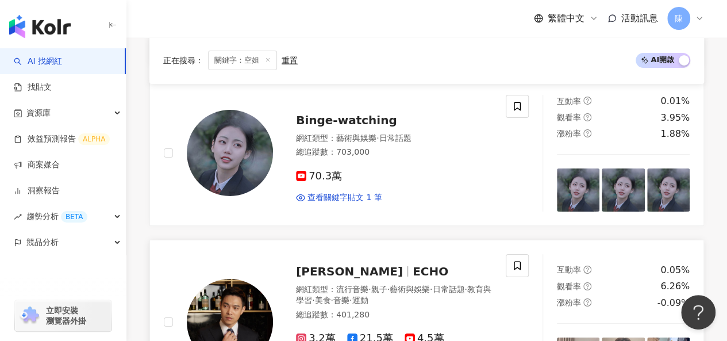
click at [210, 279] on img at bounding box center [230, 322] width 86 height 86
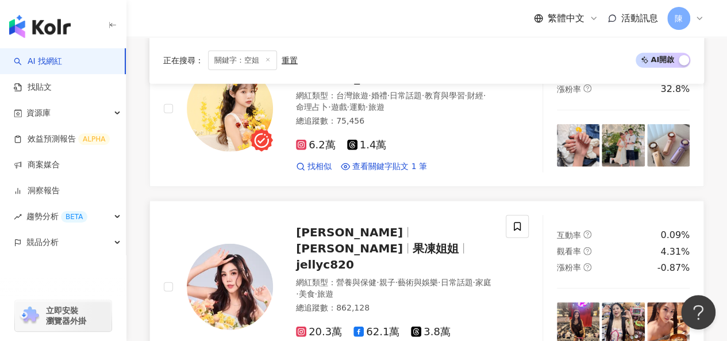
scroll to position [1338, 0]
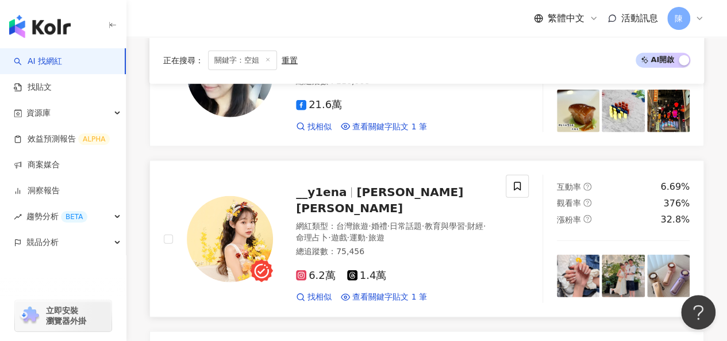
click at [231, 198] on img at bounding box center [230, 239] width 86 height 86
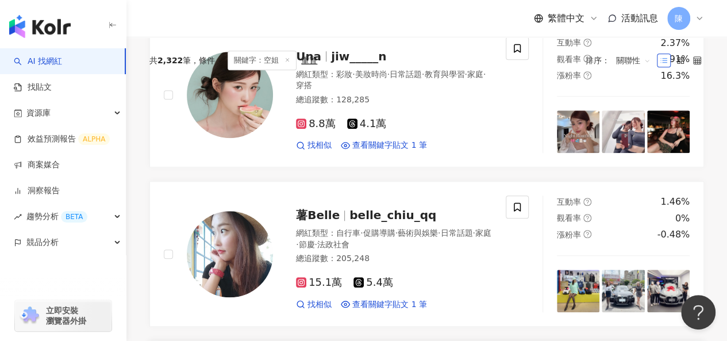
scroll to position [303, 0]
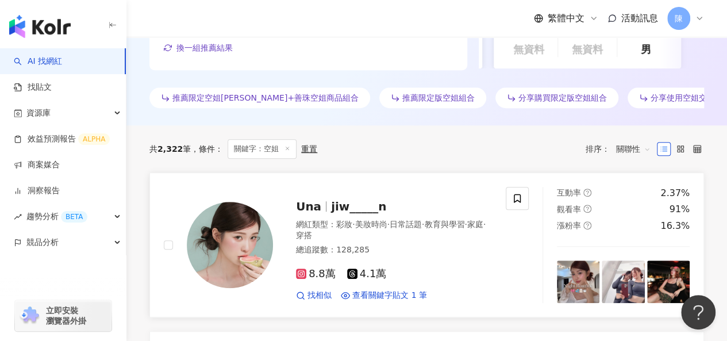
click at [218, 231] on img at bounding box center [230, 245] width 86 height 86
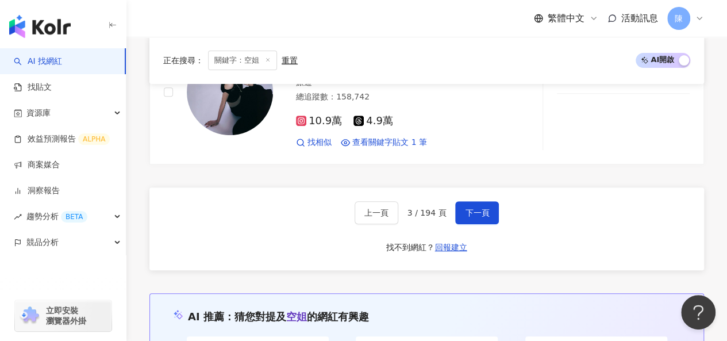
scroll to position [2257, 0]
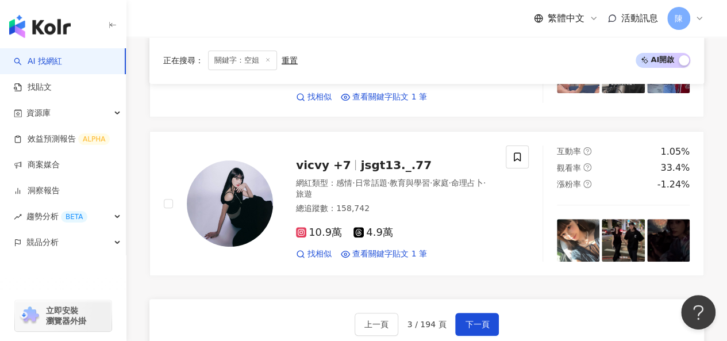
click at [499, 299] on div "上一頁 3 / 194 頁 下一頁 找不到網紅？ 回報建立" at bounding box center [426, 340] width 555 height 83
click at [485, 320] on span "下一頁" at bounding box center [477, 324] width 24 height 9
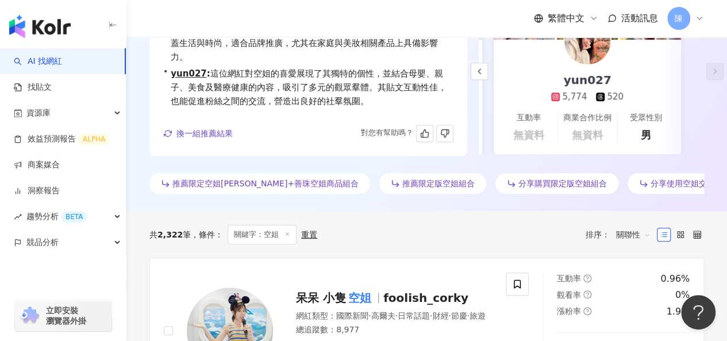
scroll to position [0, 0]
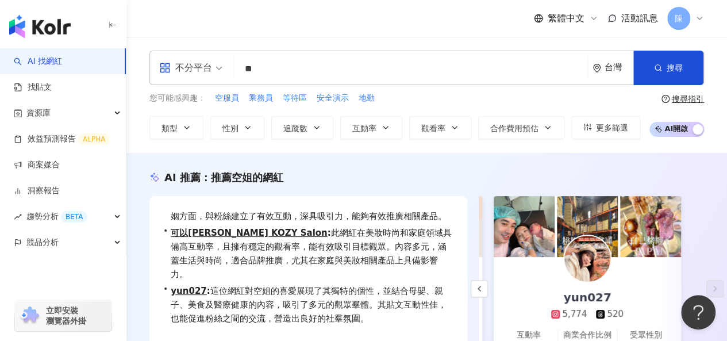
drag, startPoint x: 270, startPoint y: 66, endPoint x: 142, endPoint y: 84, distance: 129.5
click at [143, 84] on div "不分平台 ** 台灣 搜尋 238b725c-be4e-4d68-aaad-6a59a1772899 bf12c6a8-efb1-49e8-93eb-e088…" at bounding box center [426, 95] width 601 height 89
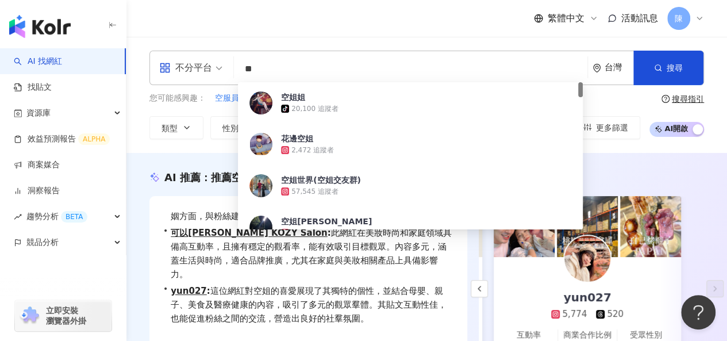
type input "*"
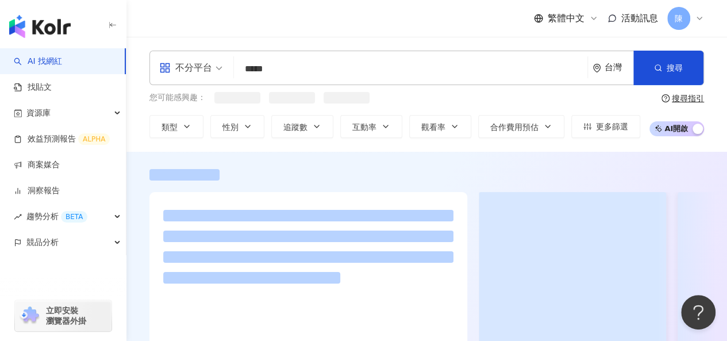
type input "*****"
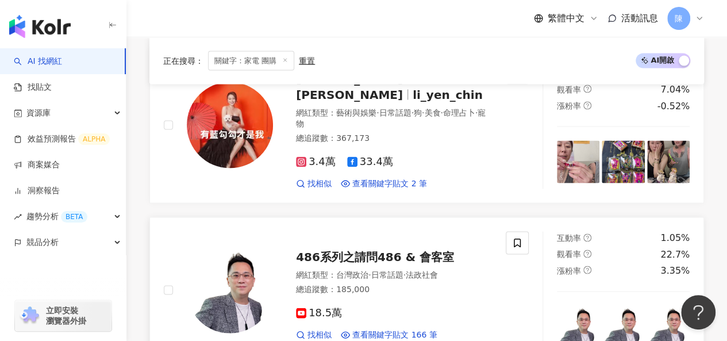
scroll to position [1035, 0]
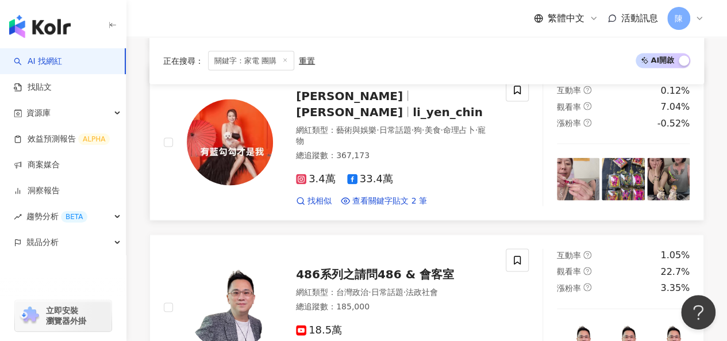
click at [240, 129] on img at bounding box center [230, 142] width 86 height 86
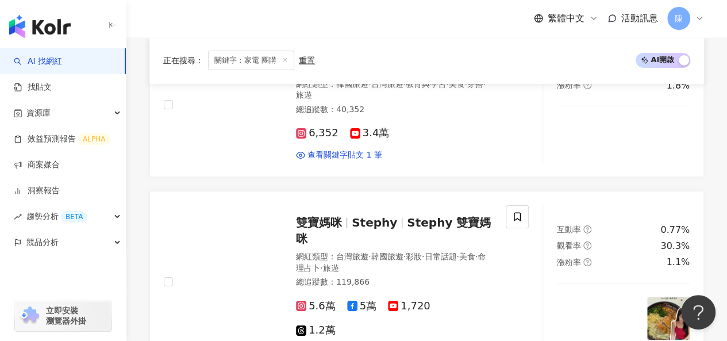
scroll to position [2012, 0]
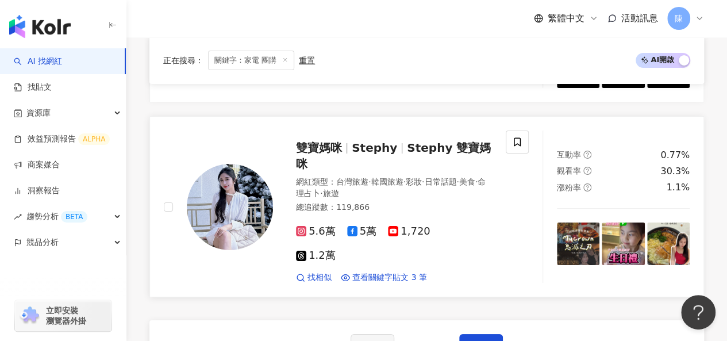
click at [248, 164] on img at bounding box center [230, 207] width 86 height 86
click at [476, 340] on span "下一頁" at bounding box center [481, 345] width 24 height 9
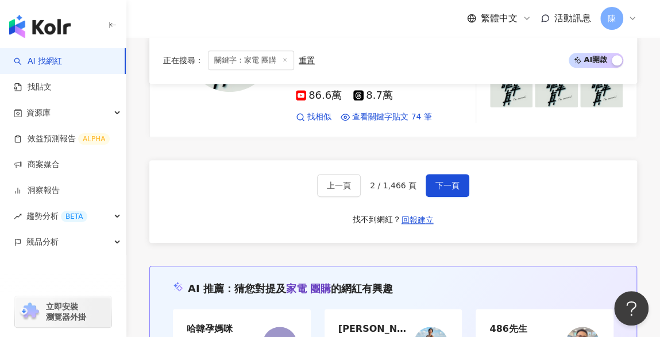
scroll to position [2375, 0]
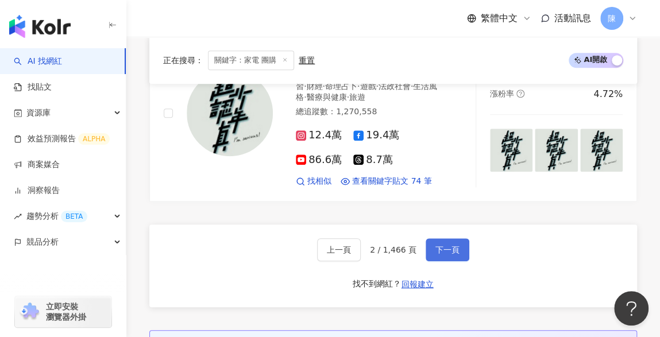
click at [439, 245] on span "下一頁" at bounding box center [448, 249] width 24 height 9
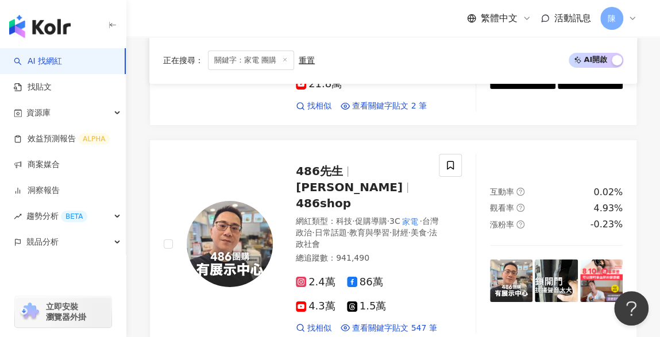
scroll to position [1667, 0]
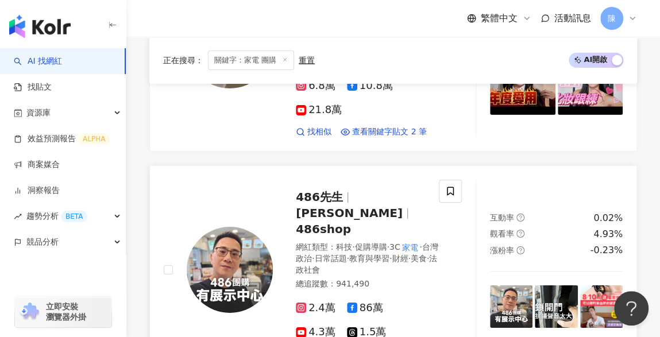
click at [329, 190] on span "486先生" at bounding box center [319, 197] width 47 height 14
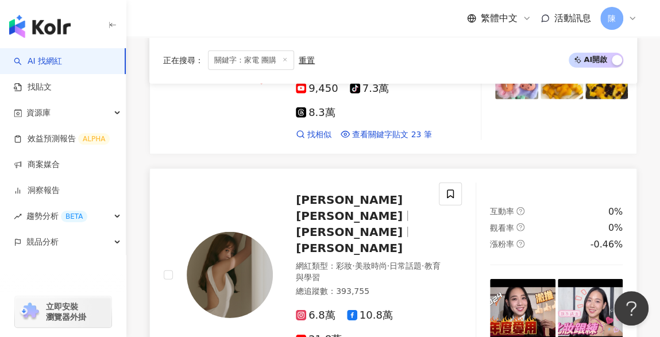
click at [335, 193] on span "Selina Cheng 鄭雅勻" at bounding box center [349, 208] width 107 height 30
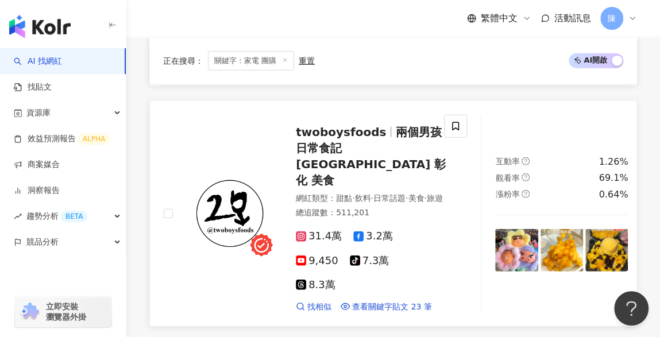
scroll to position [1035, 0]
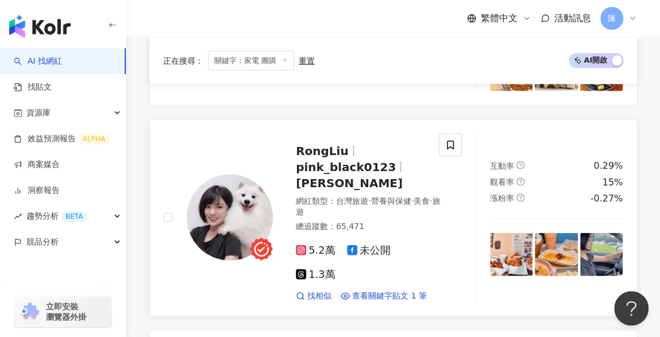
click at [332, 144] on span "RongLiu" at bounding box center [322, 151] width 53 height 14
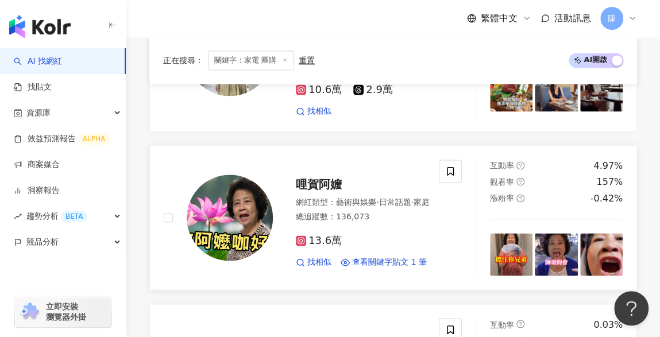
scroll to position [690, 0]
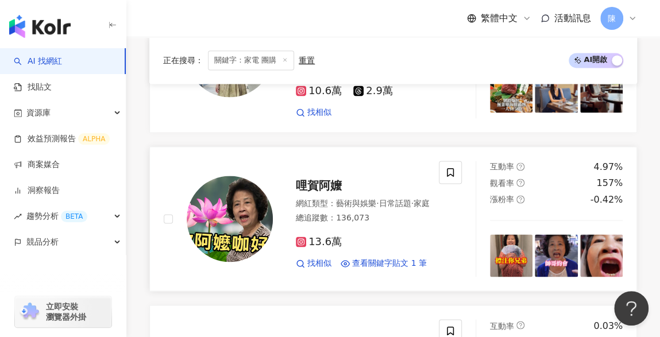
click at [323, 179] on span "哩賀阿嬤" at bounding box center [319, 186] width 46 height 14
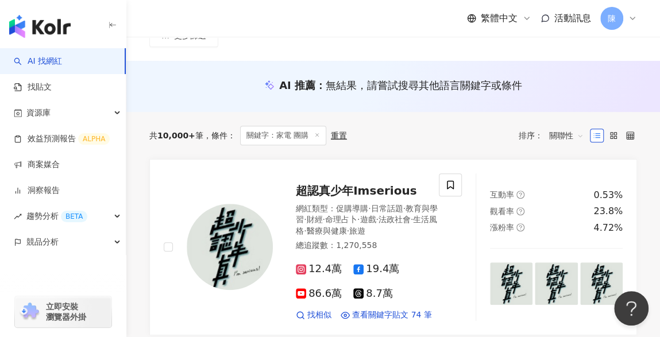
scroll to position [116, 0]
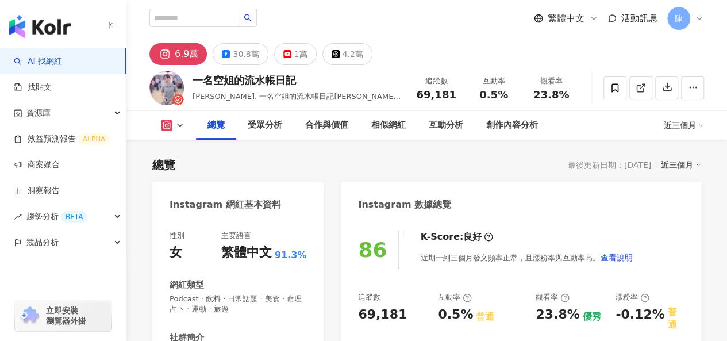
click at [263, 209] on div "Instagram 網紅基本資料" at bounding box center [226, 204] width 112 height 13
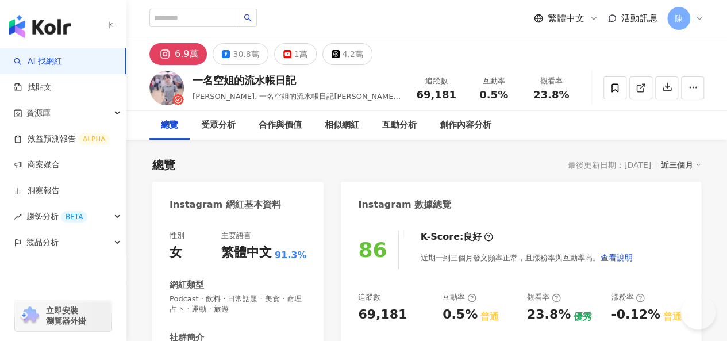
scroll to position [172, 0]
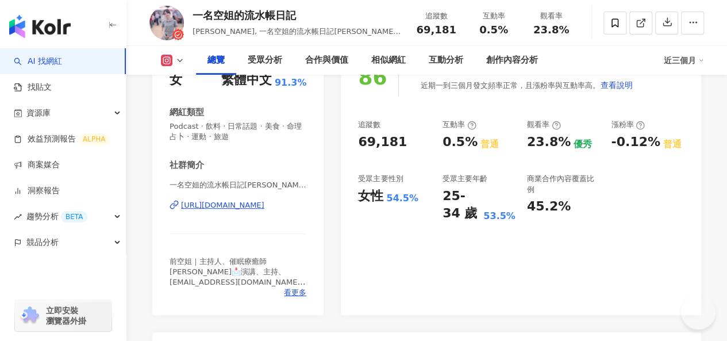
click at [263, 204] on div "[URL][DOMAIN_NAME]" at bounding box center [222, 205] width 83 height 10
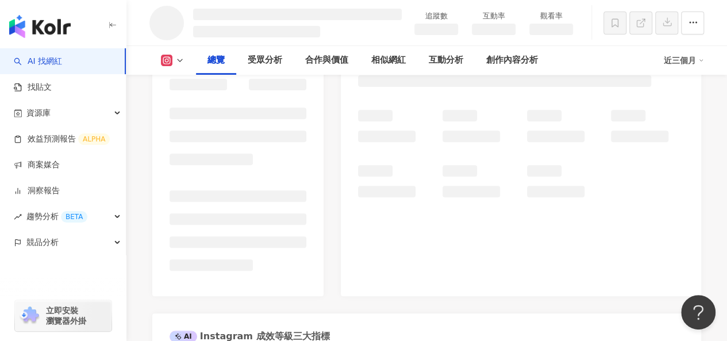
click at [374, 67] on div "相似網紅" at bounding box center [388, 60] width 57 height 29
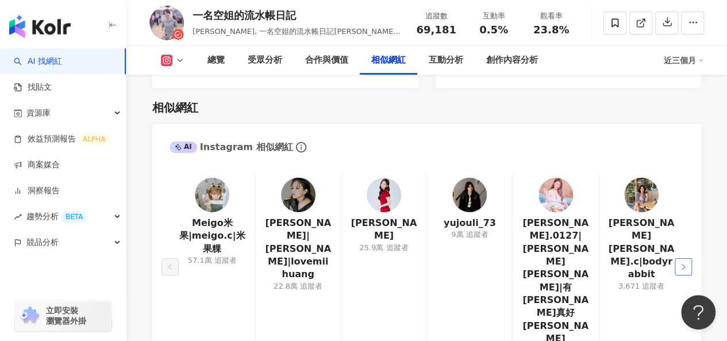
click at [686, 258] on button "button" at bounding box center [683, 266] width 17 height 17
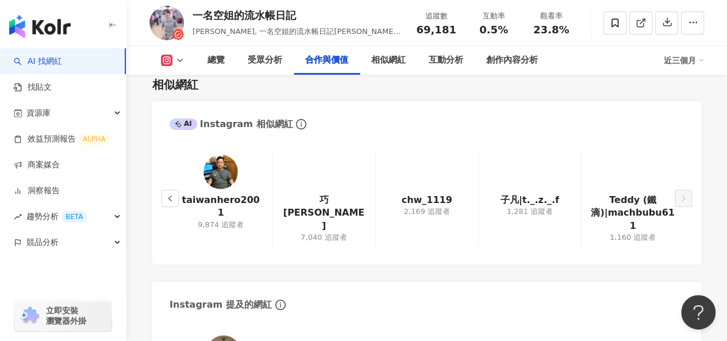
scroll to position [1844, 0]
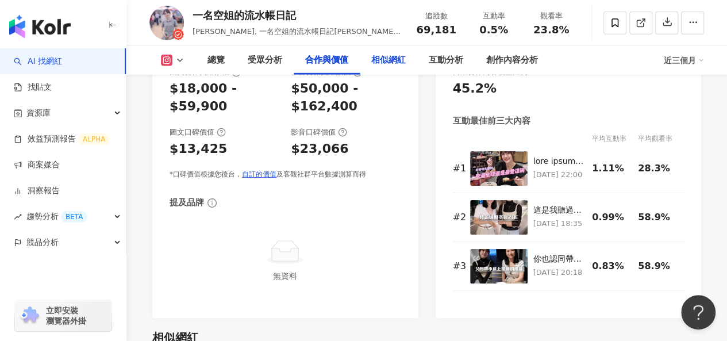
click at [378, 67] on div "相似網紅" at bounding box center [388, 60] width 34 height 14
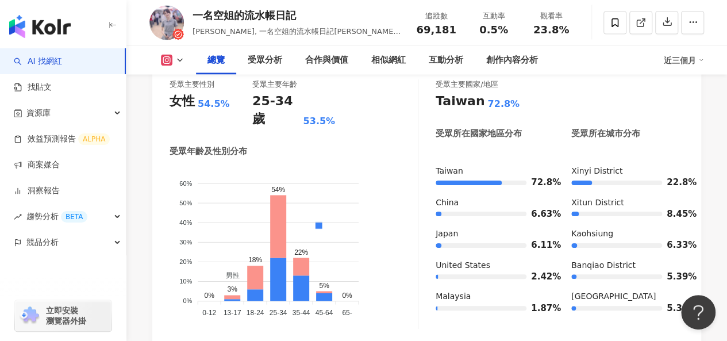
scroll to position [982, 0]
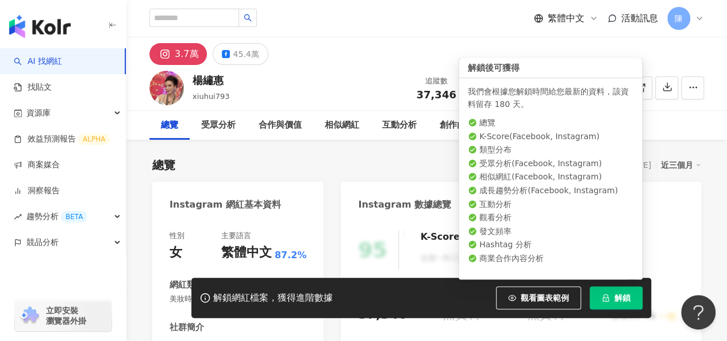
click at [601, 305] on button "解鎖" at bounding box center [616, 297] width 53 height 23
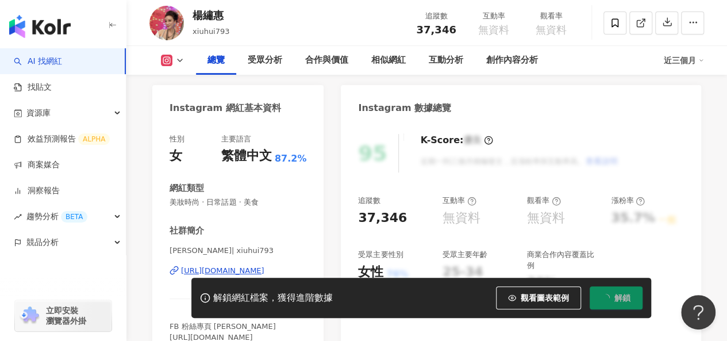
scroll to position [172, 0]
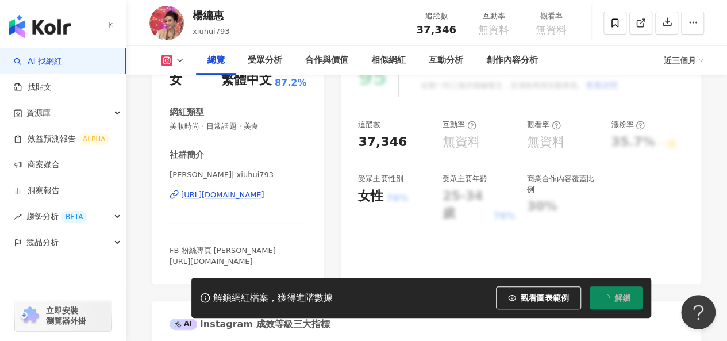
click at [264, 197] on div "[URL][DOMAIN_NAME]" at bounding box center [222, 195] width 83 height 10
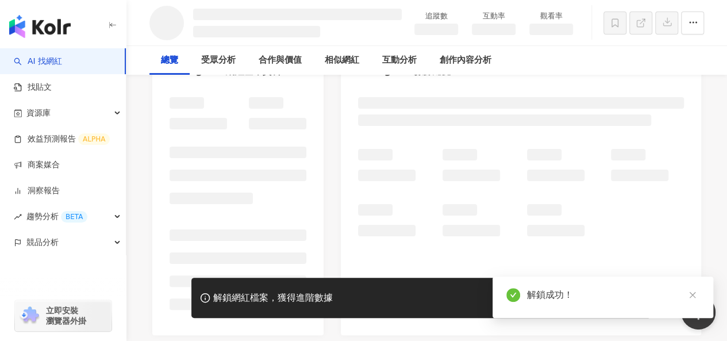
scroll to position [0, 0]
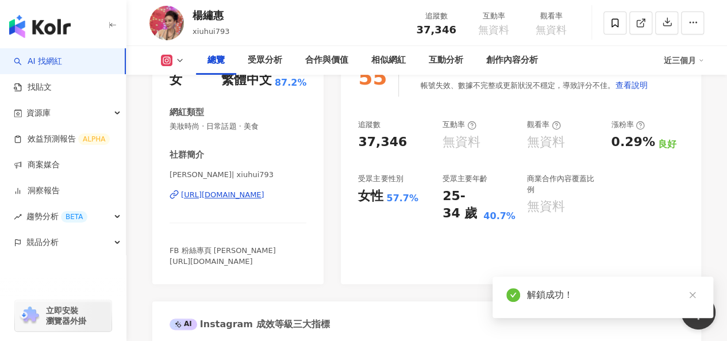
scroll to position [287, 0]
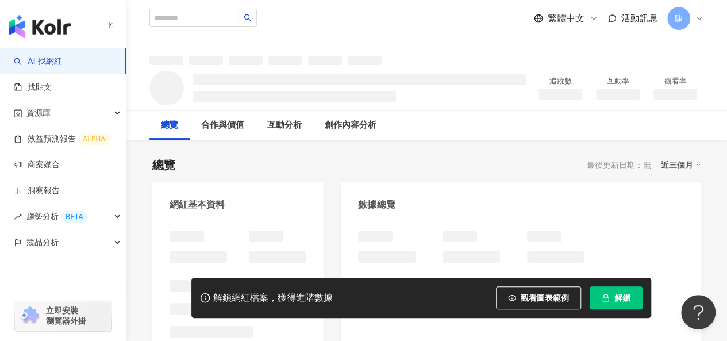
click at [225, 208] on div "網紅基本資料" at bounding box center [197, 204] width 55 height 13
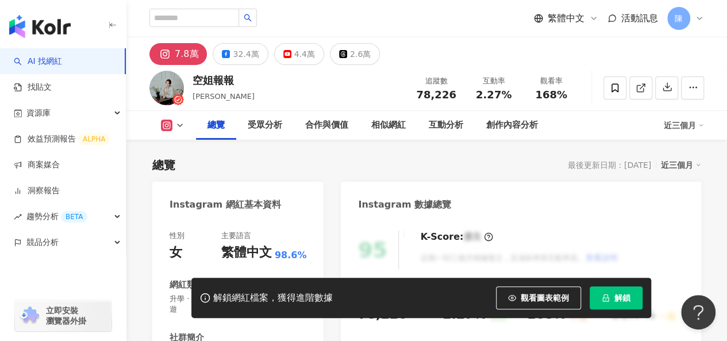
scroll to position [172, 0]
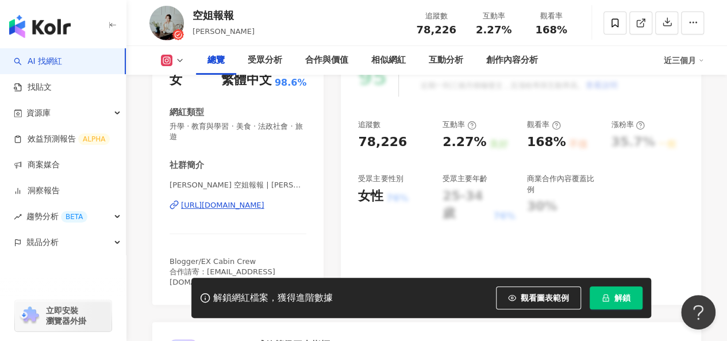
click at [458, 115] on div "95 K-Score : 優良 近期一到三個月積極發文，且漲粉率與互動率高。 查看說明 追蹤數 78,226 互動率 2.27% 良好 觀看率 168% 不佳…" at bounding box center [521, 176] width 360 height 258
click at [361, 225] on div "95 K-Score : 優良 近期一到三個月積極發文，且漲粉率與互動率高。 查看說明 追蹤數 78,226 互動率 2.27% 良好 觀看率 168% 不佳…" at bounding box center [521, 176] width 360 height 258
click at [604, 289] on button "解鎖" at bounding box center [616, 297] width 53 height 23
click at [610, 305] on button "解鎖" at bounding box center [616, 297] width 53 height 23
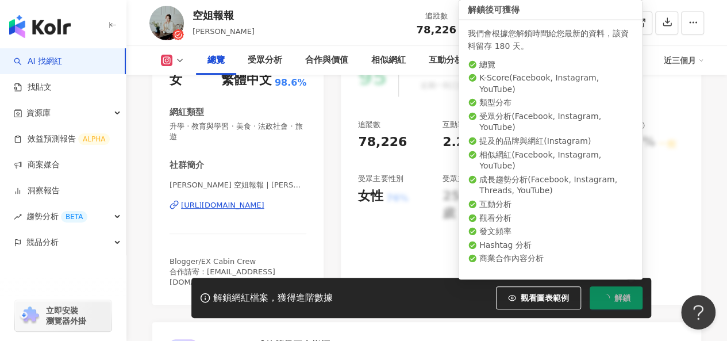
click at [607, 290] on button "解鎖" at bounding box center [616, 297] width 53 height 23
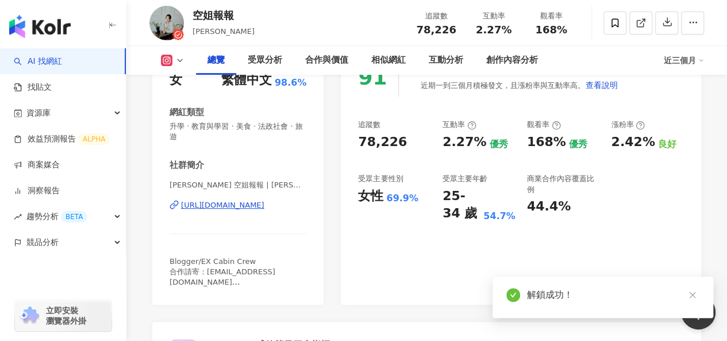
scroll to position [57, 0]
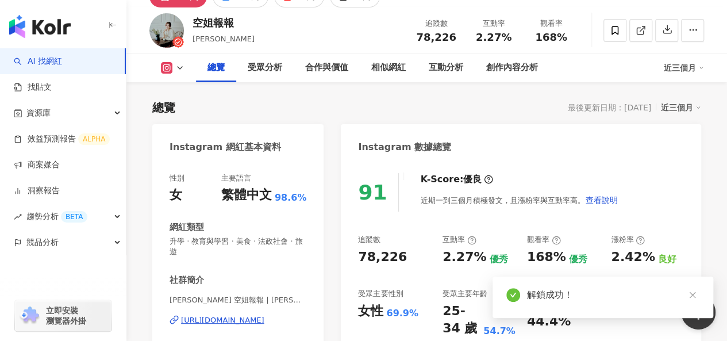
click at [236, 321] on div "https://www.instagram.com/emily_cpy/" at bounding box center [222, 320] width 83 height 10
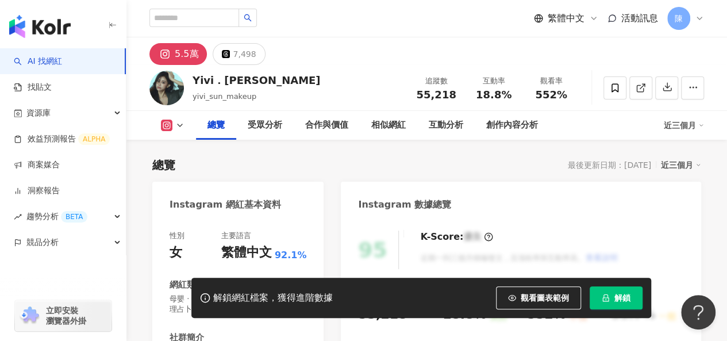
scroll to position [172, 0]
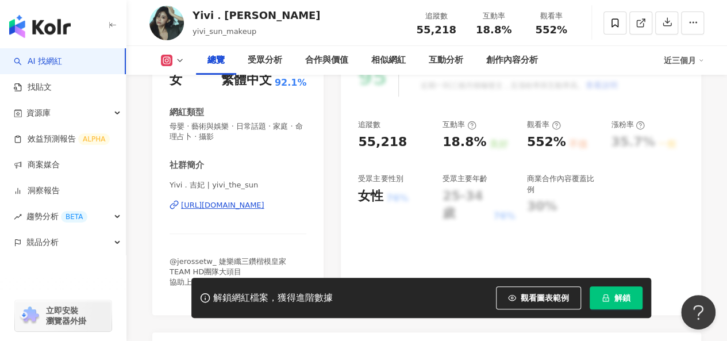
click at [243, 207] on div "[URL][DOMAIN_NAME]" at bounding box center [222, 205] width 83 height 10
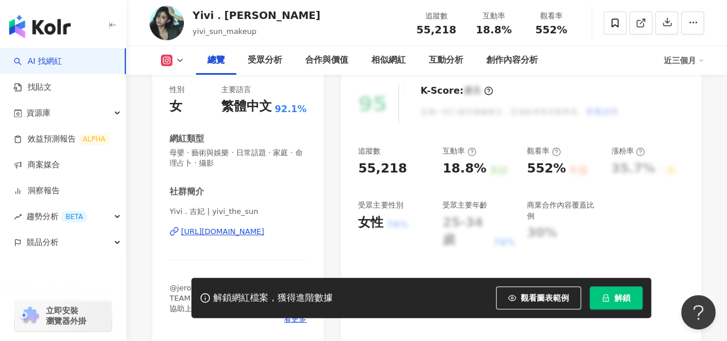
scroll to position [0, 0]
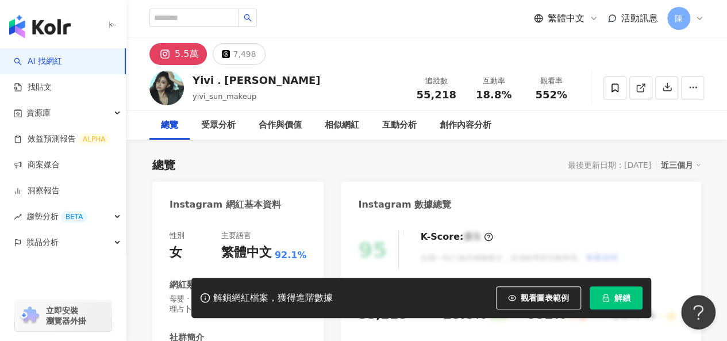
click at [625, 299] on span "解鎖" at bounding box center [622, 297] width 16 height 9
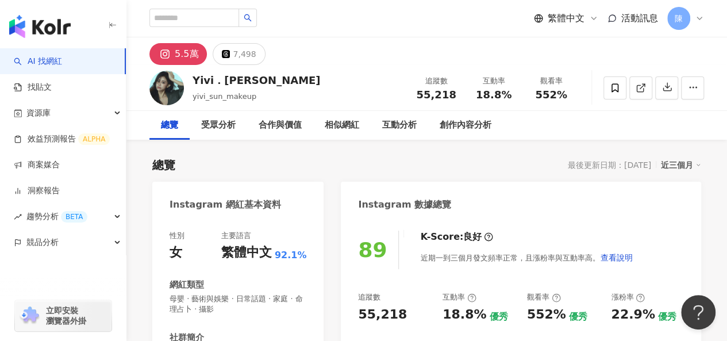
drag, startPoint x: 336, startPoint y: 243, endPoint x: 642, endPoint y: 276, distance: 308.2
drag, startPoint x: 380, startPoint y: 7, endPoint x: 409, endPoint y: 1, distance: 29.4
click at [381, 7] on div "繁體中文 活動訊息 [PERSON_NAME]" at bounding box center [426, 18] width 555 height 37
drag, startPoint x: 476, startPoint y: 155, endPoint x: 476, endPoint y: 168, distance: 13.2
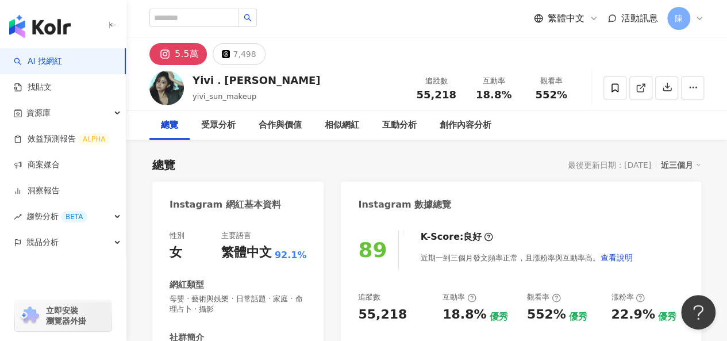
click at [477, 172] on div "總覽 最後更新日期：[DATE] 近三個月" at bounding box center [426, 165] width 549 height 16
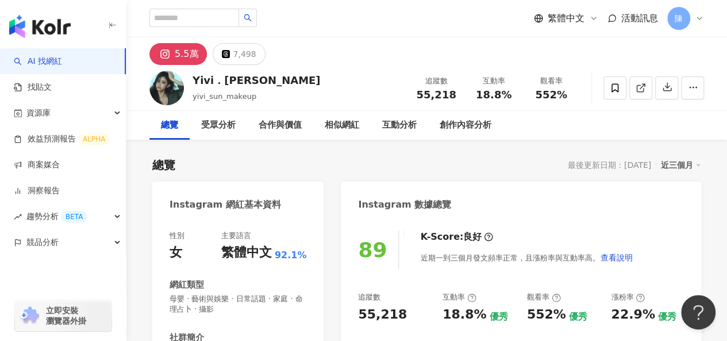
click at [491, 158] on div "總覽 最後更新日期：2025/8/8 近三個月" at bounding box center [426, 165] width 549 height 16
click at [470, 167] on div "總覽 最後更新日期：2025/8/8 近三個月" at bounding box center [426, 165] width 549 height 16
click at [445, 157] on div "總覽 最後更新日期：2025/8/8 近三個月" at bounding box center [426, 165] width 549 height 16
drag, startPoint x: 700, startPoint y: 126, endPoint x: 669, endPoint y: 2, distance: 127.4
click at [700, 126] on div "總覽 受眾分析 合作與價值 相似網紅 互動分析 創作內容分析" at bounding box center [426, 125] width 555 height 29
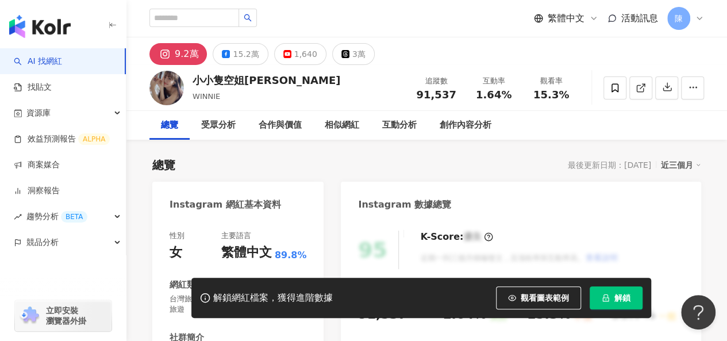
scroll to position [115, 0]
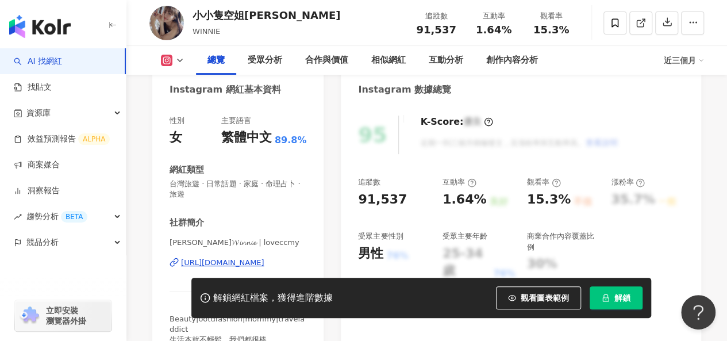
click at [223, 266] on div "https://www.instagram.com/loveccmy/" at bounding box center [222, 263] width 83 height 10
click at [588, 293] on div "觀看圖表範例" at bounding box center [543, 297] width 94 height 23
click at [598, 293] on button "解鎖" at bounding box center [616, 297] width 53 height 23
click at [636, 293] on button "解鎖" at bounding box center [616, 297] width 53 height 23
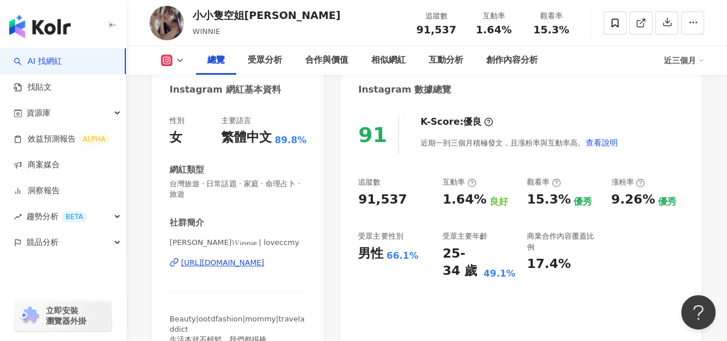
click at [621, 121] on div "91 K-Score : 優良 近期一到三個月積極發文，且漲粉率與互動率高。 查看說明" at bounding box center [521, 135] width 326 height 39
click at [253, 264] on div "https://www.instagram.com/loveccmy/" at bounding box center [222, 263] width 83 height 10
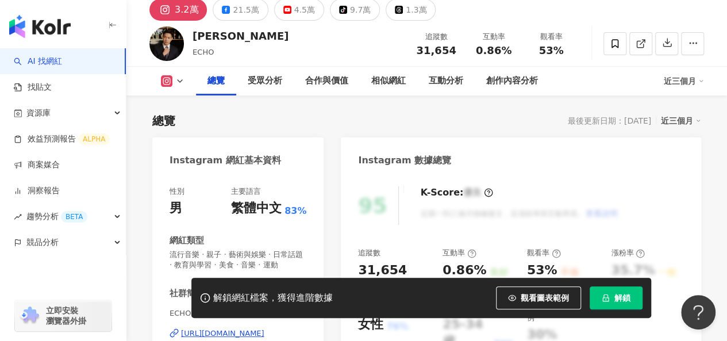
scroll to position [230, 0]
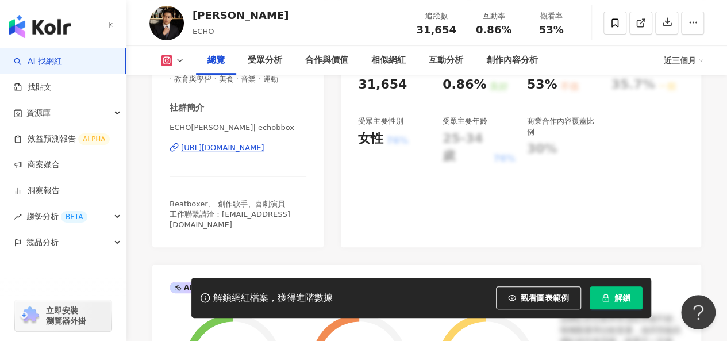
click at [245, 153] on div "[URL][DOMAIN_NAME]" at bounding box center [222, 148] width 83 height 10
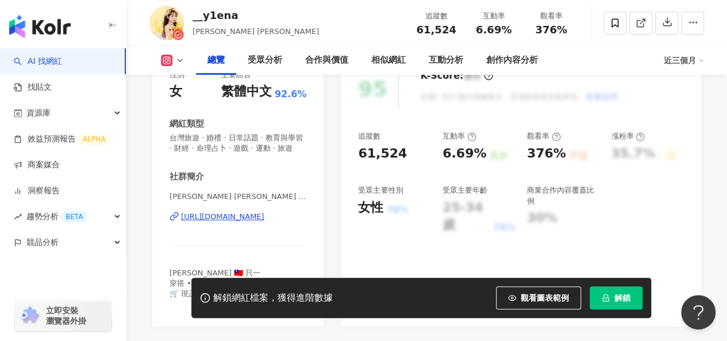
scroll to position [172, 0]
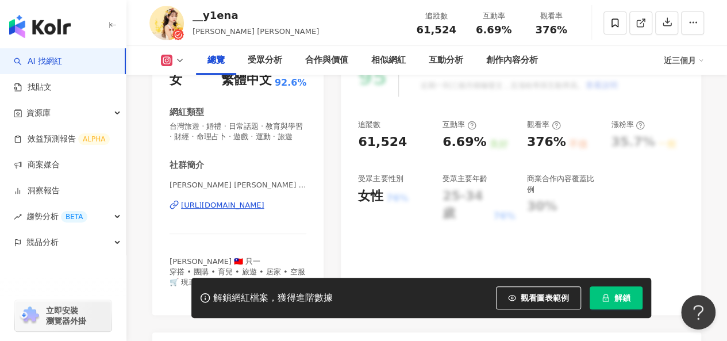
click at [233, 210] on div "https://www.instagram.com/__y1ena/" at bounding box center [222, 205] width 83 height 10
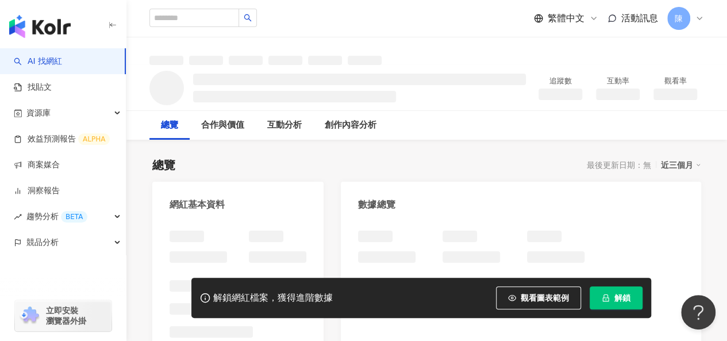
click at [622, 295] on span "解鎖" at bounding box center [622, 297] width 16 height 9
click at [620, 296] on span "解鎖" at bounding box center [622, 297] width 16 height 9
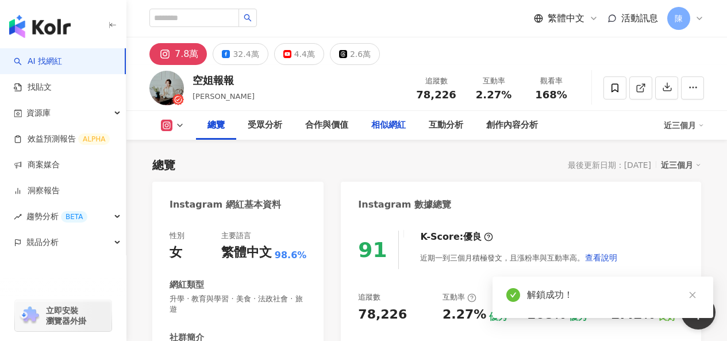
click at [378, 118] on div "相似網紅" at bounding box center [388, 125] width 34 height 14
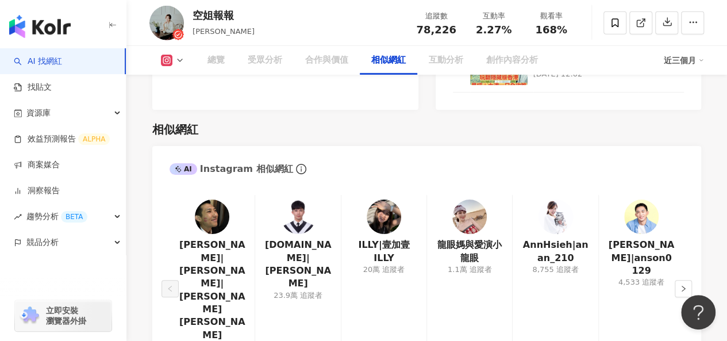
scroll to position [1874, 0]
drag, startPoint x: 691, startPoint y: 210, endPoint x: 612, endPoint y: 206, distance: 79.4
click at [691, 280] on button "button" at bounding box center [683, 288] width 17 height 17
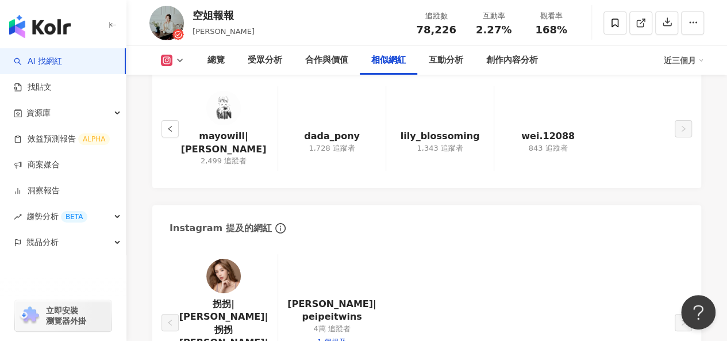
scroll to position [2104, 0]
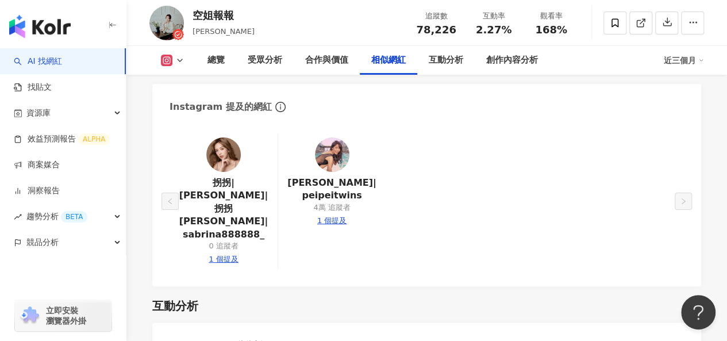
click at [328, 137] on img at bounding box center [332, 154] width 34 height 34
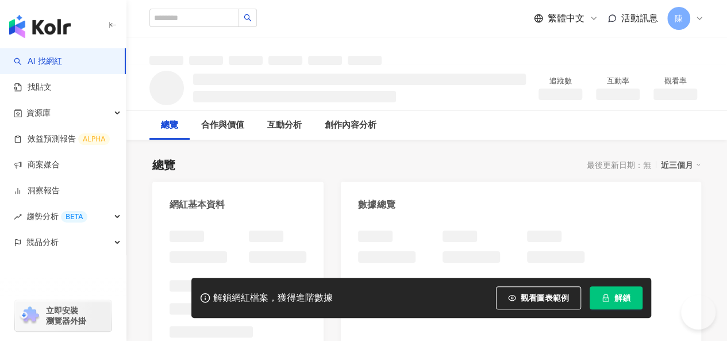
click at [620, 302] on span "解鎖" at bounding box center [622, 297] width 16 height 9
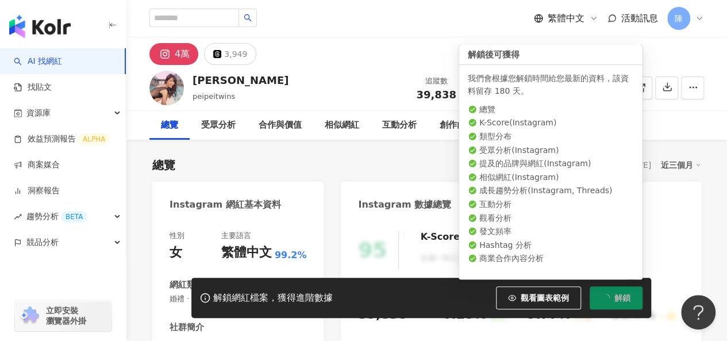
scroll to position [172, 0]
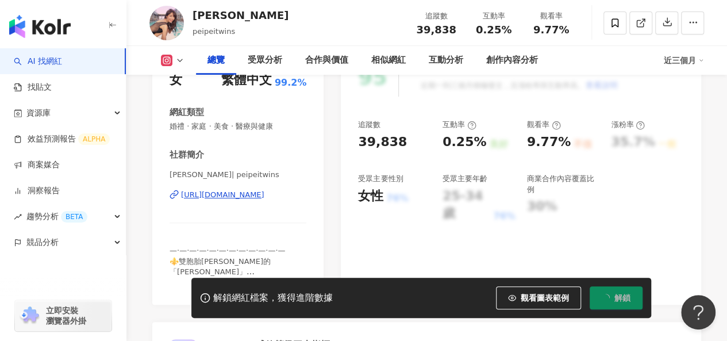
click at [264, 196] on div "https://www.instagram.com/peipeitwins/" at bounding box center [222, 195] width 83 height 10
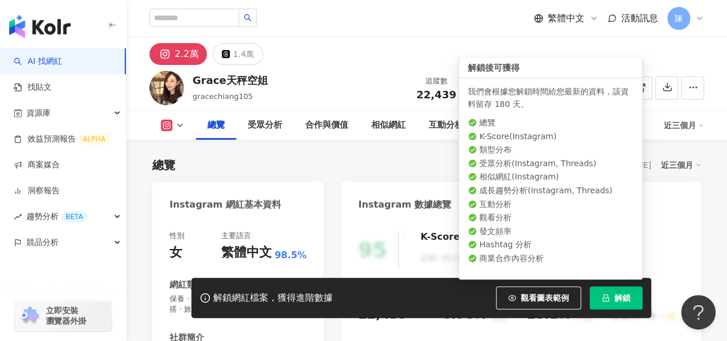
click at [615, 301] on span "解鎖" at bounding box center [622, 297] width 16 height 9
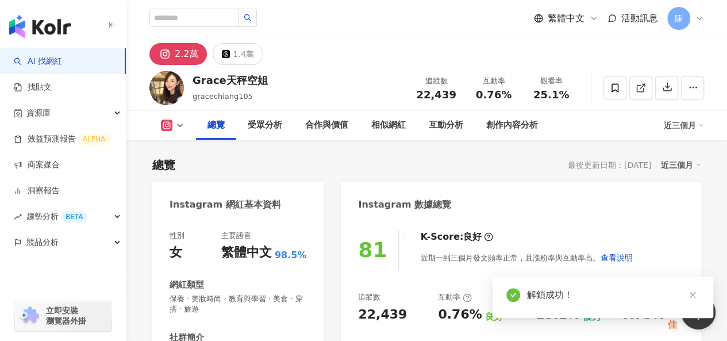
scroll to position [230, 0]
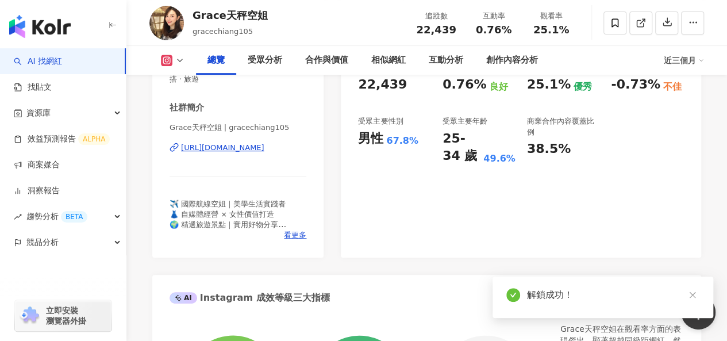
click at [259, 149] on div "https://www.instagram.com/gracechiang105/" at bounding box center [222, 148] width 83 height 10
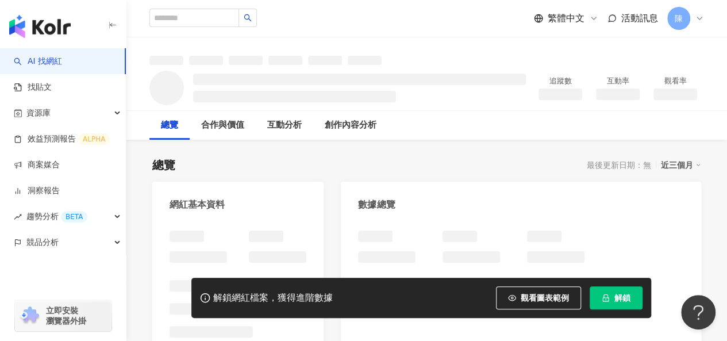
click at [616, 301] on span "解鎖" at bounding box center [622, 297] width 16 height 9
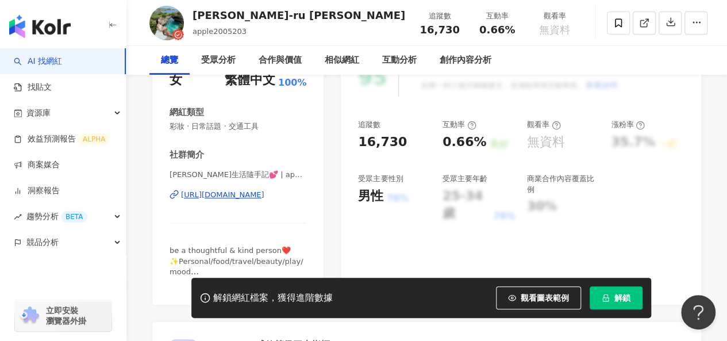
scroll to position [172, 0]
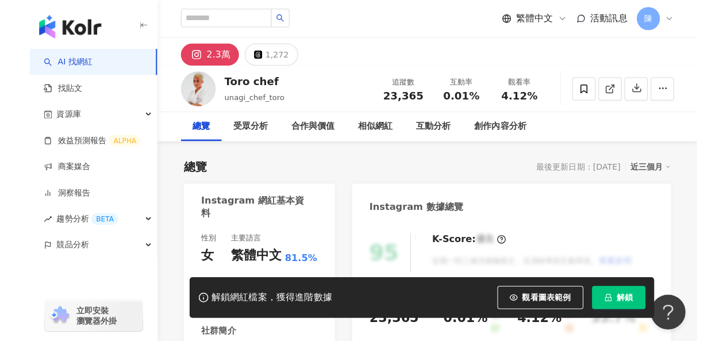
scroll to position [172, 0]
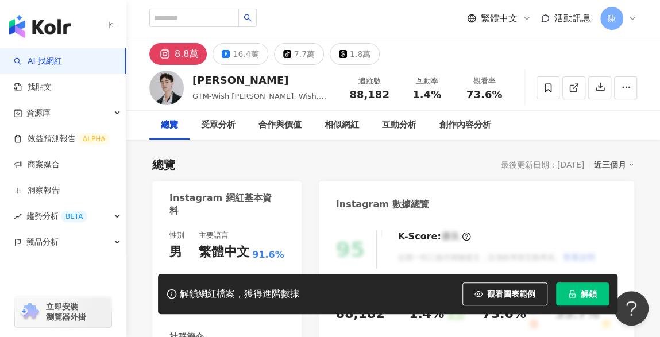
drag, startPoint x: 589, startPoint y: 301, endPoint x: 541, endPoint y: 316, distance: 49.3
click at [589, 301] on button "解鎖" at bounding box center [582, 294] width 53 height 23
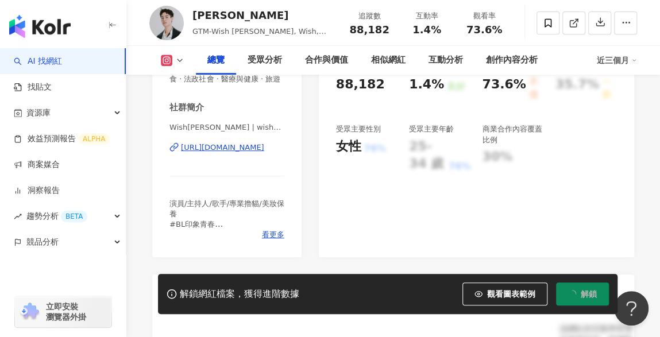
click at [216, 153] on div "https://www.instagram.com/wish_chu/" at bounding box center [222, 148] width 83 height 10
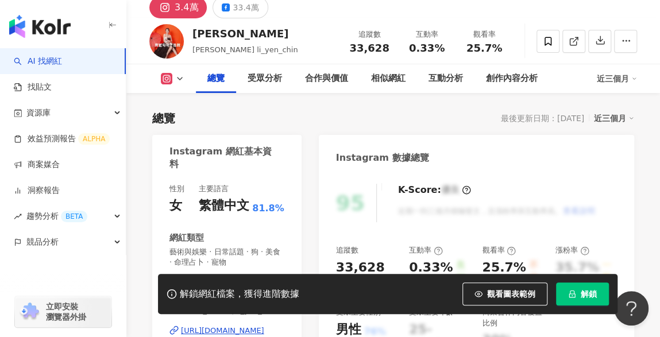
scroll to position [172, 0]
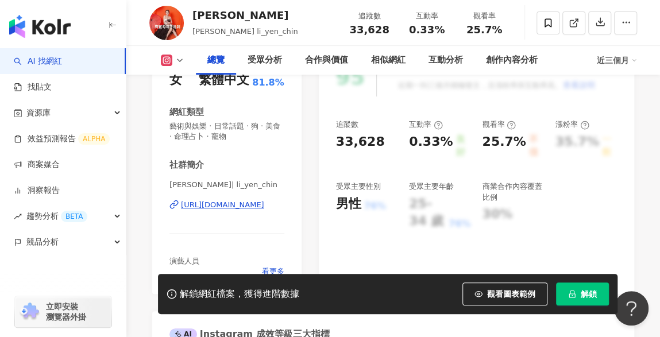
click at [581, 287] on button "解鎖" at bounding box center [582, 294] width 53 height 23
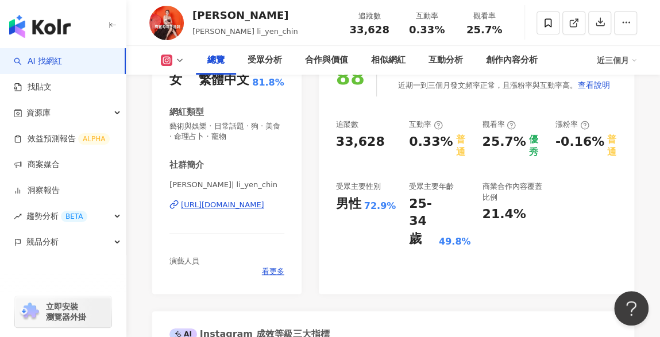
click at [244, 206] on div "[URL][DOMAIN_NAME]" at bounding box center [222, 205] width 83 height 10
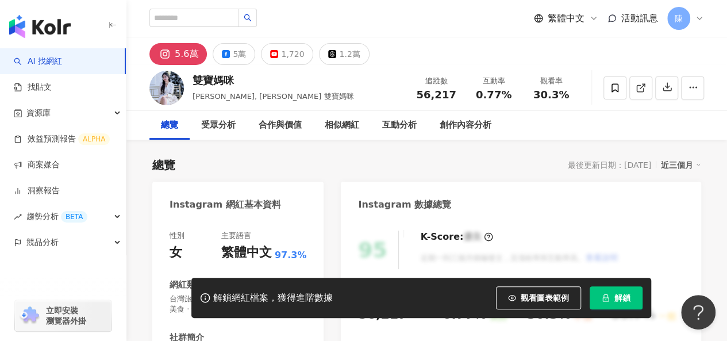
drag, startPoint x: 261, startPoint y: 171, endPoint x: 316, endPoint y: 43, distance: 139.0
click at [261, 171] on div "總覽 最後更新日期：2025/8/13 近三個月" at bounding box center [426, 165] width 549 height 16
click at [590, 297] on button "解鎖" at bounding box center [616, 297] width 53 height 23
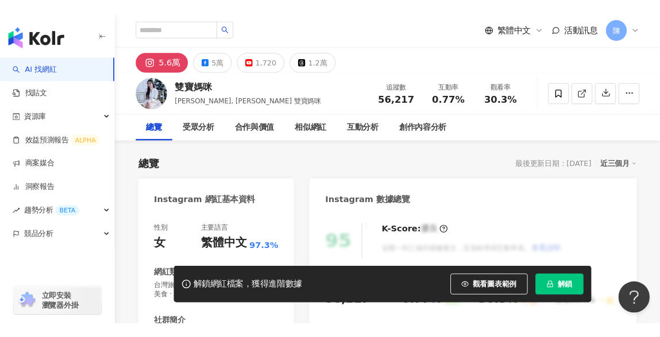
scroll to position [57, 0]
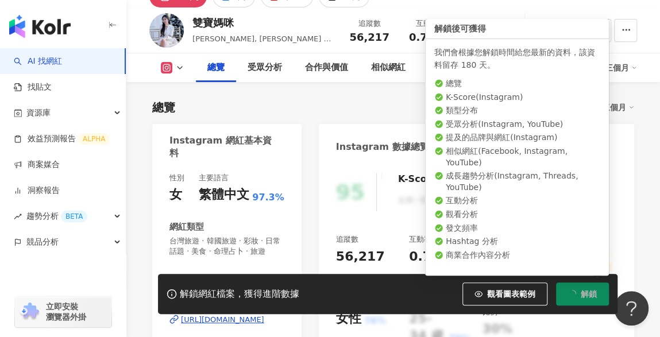
click at [589, 296] on span "解鎖" at bounding box center [589, 294] width 16 height 9
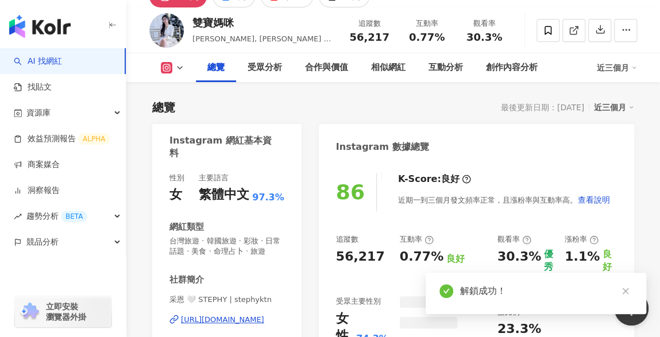
click at [222, 145] on div "Instagram 網紅基本資料" at bounding box center [224, 147] width 109 height 26
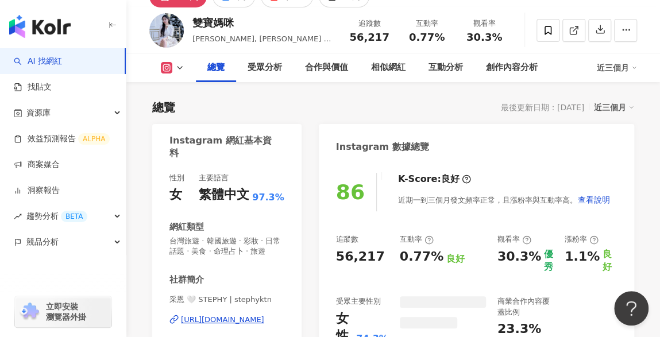
scroll to position [230, 0]
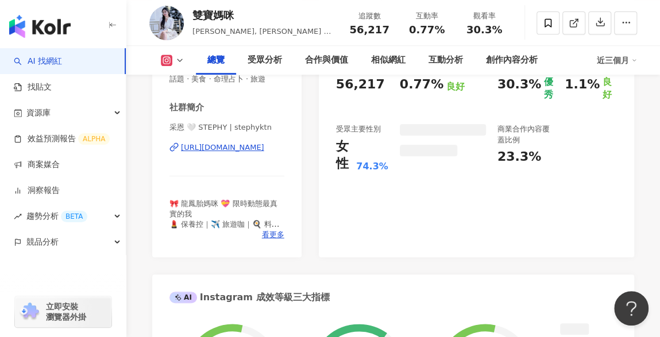
click at [229, 150] on div "https://www.instagram.com/stephyktn/" at bounding box center [222, 148] width 83 height 10
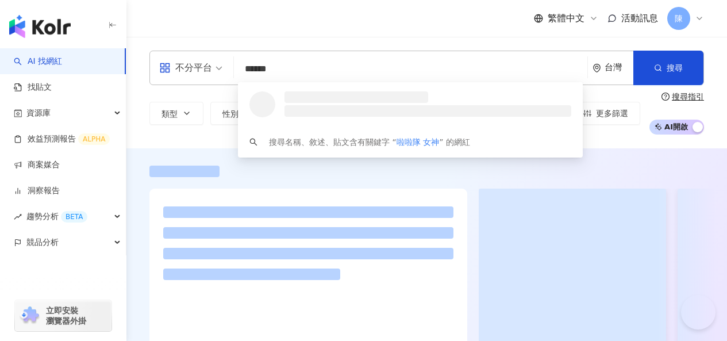
click at [145, 60] on div "不分平台 ****** 台灣 搜尋 loading 搜尋名稱、敘述、貼文含有關鍵字 “ 啦啦隊 女神 ” 的網紅 類型 性別 追蹤數 互動率 觀看率 合作費用…" at bounding box center [426, 93] width 601 height 84
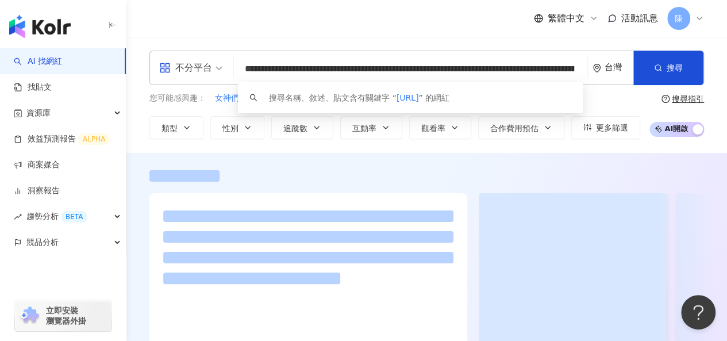
scroll to position [0, 195]
type input "**********"
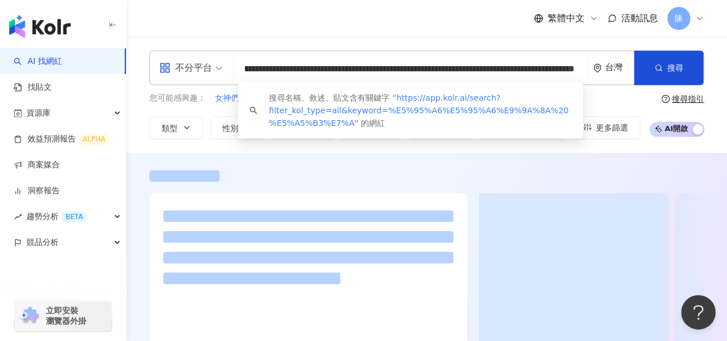
scroll to position [0, 190]
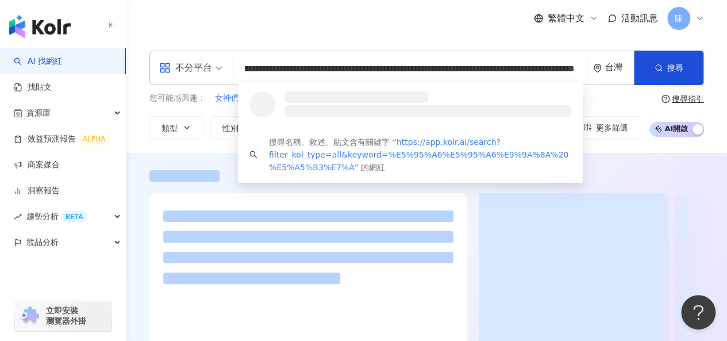
drag, startPoint x: 574, startPoint y: 70, endPoint x: 47, endPoint y: 26, distance: 528.3
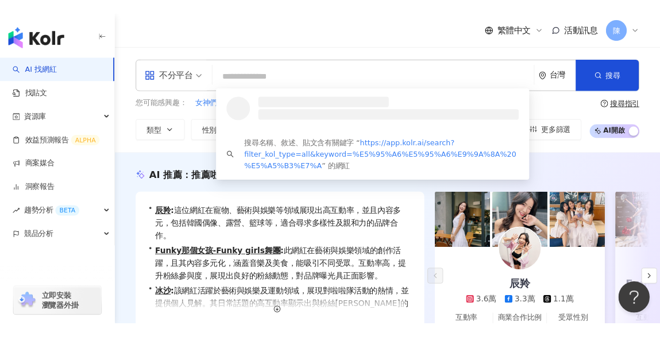
scroll to position [0, 0]
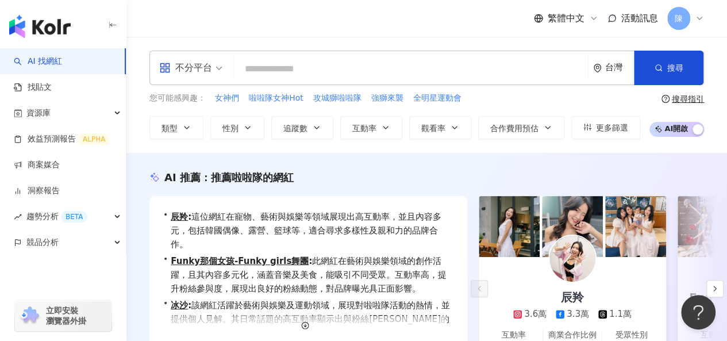
click at [411, 74] on input "search" at bounding box center [411, 69] width 345 height 22
type input "**********"
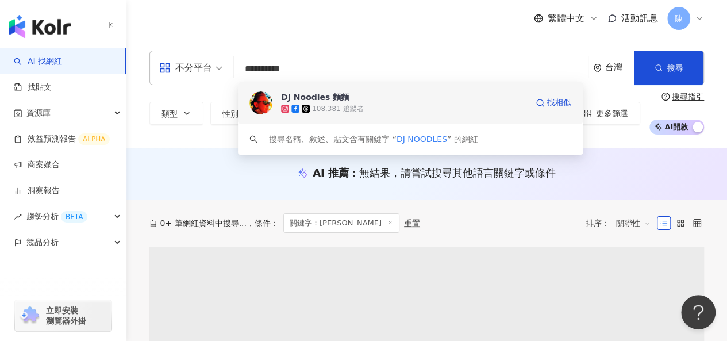
click at [314, 103] on div "108,381 追蹤者" at bounding box center [404, 108] width 246 height 11
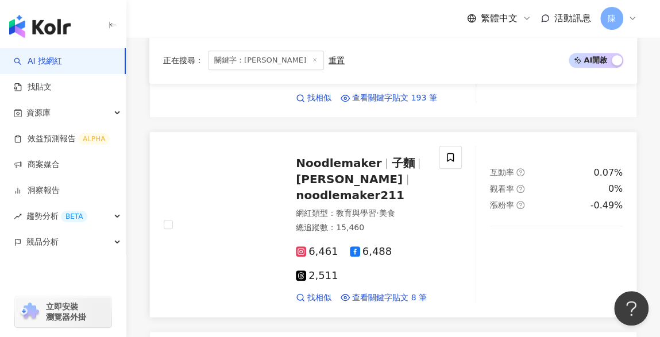
scroll to position [402, 0]
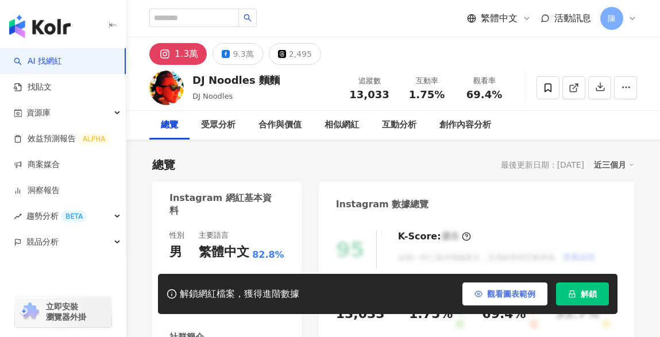
scroll to position [172, 0]
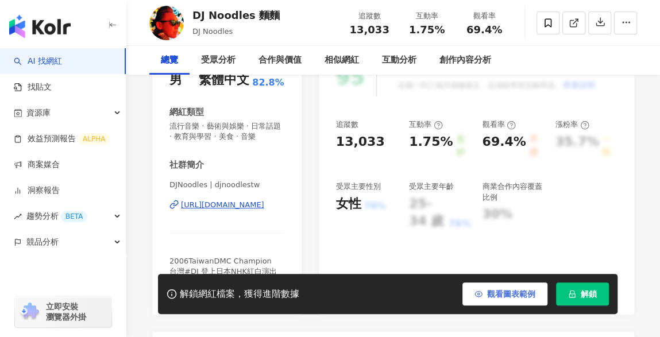
click at [569, 290] on button "解鎖" at bounding box center [582, 294] width 53 height 23
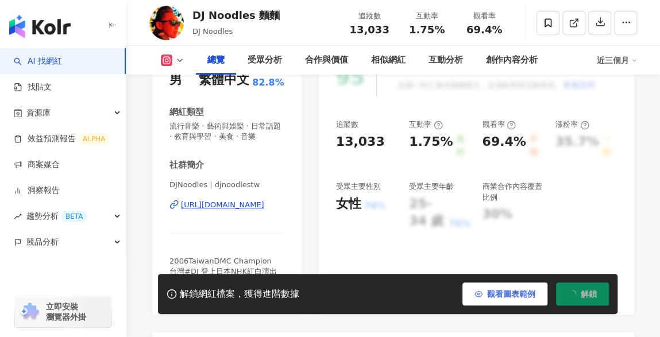
scroll to position [0, 0]
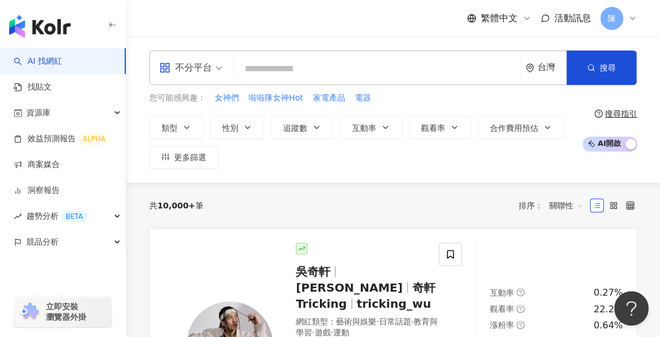
click at [327, 70] on input "search" at bounding box center [378, 69] width 278 height 22
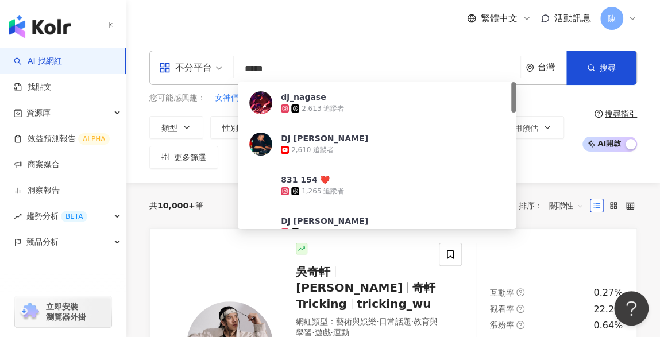
type input "******"
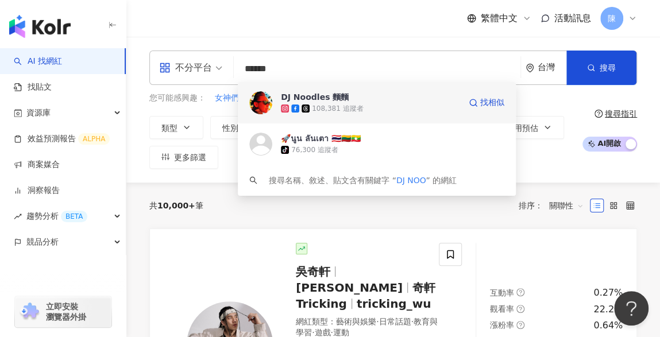
click at [359, 105] on div "108,381 追蹤者" at bounding box center [337, 109] width 51 height 10
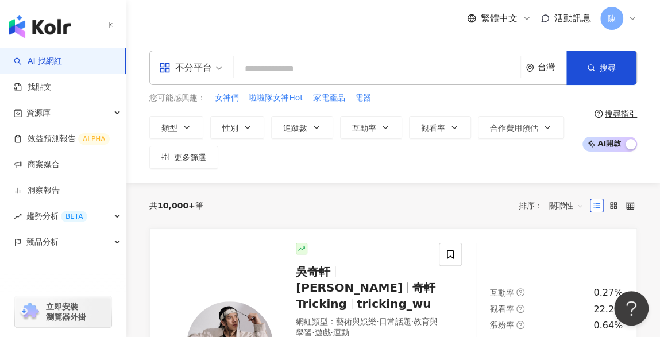
click at [392, 187] on div "共 10,000+ 筆 排序： 關聯性" at bounding box center [393, 206] width 488 height 46
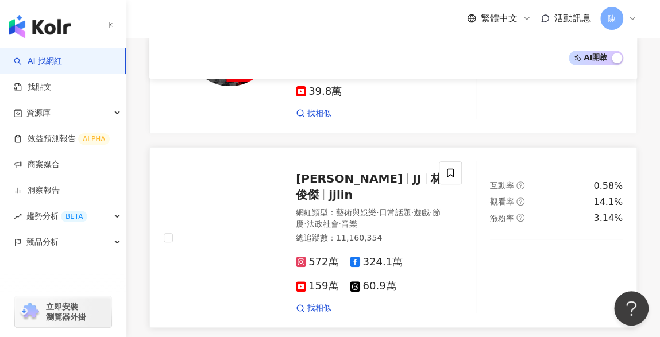
scroll to position [2184, 0]
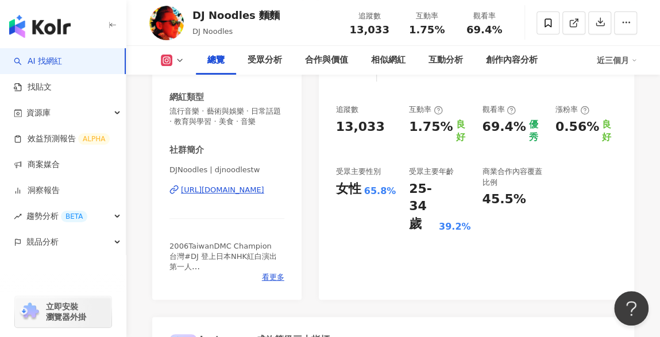
scroll to position [172, 0]
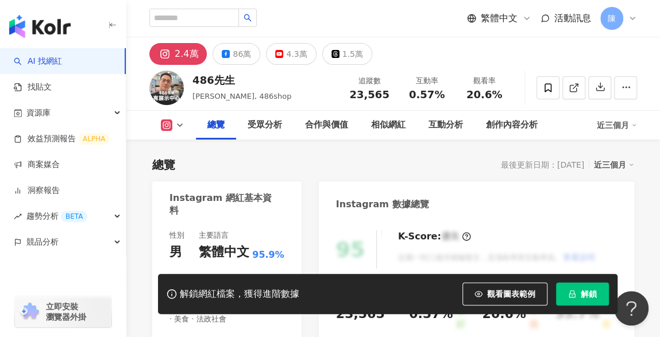
scroll to position [172, 0]
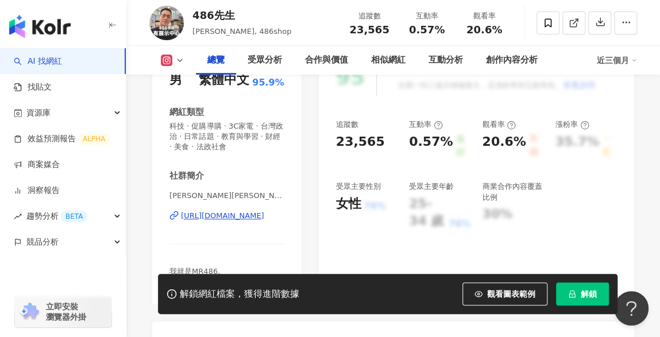
click at [249, 216] on div "https://www.instagram.com/486shop/" at bounding box center [222, 216] width 83 height 10
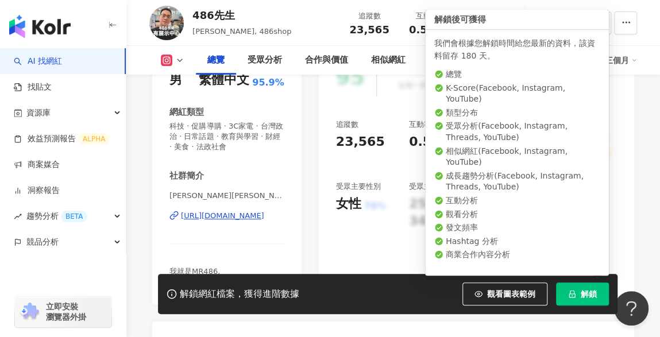
click at [583, 298] on span "解鎖" at bounding box center [589, 294] width 16 height 9
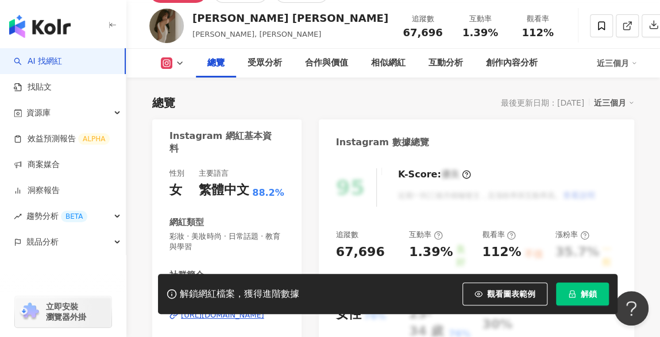
scroll to position [172, 0]
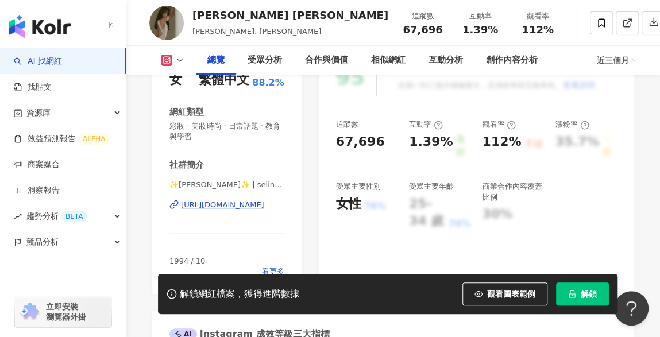
click at [253, 203] on div "[URL][DOMAIN_NAME]" at bounding box center [222, 205] width 83 height 10
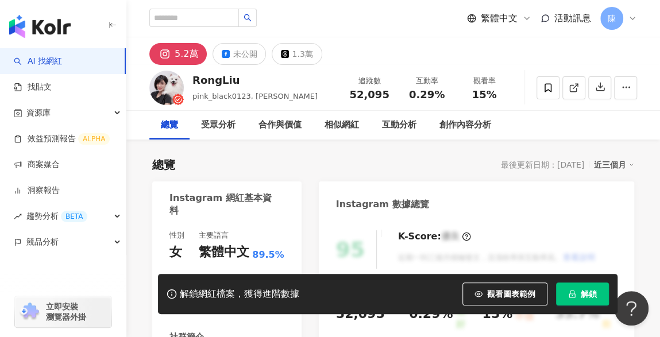
click at [591, 301] on button "解鎖" at bounding box center [582, 294] width 53 height 23
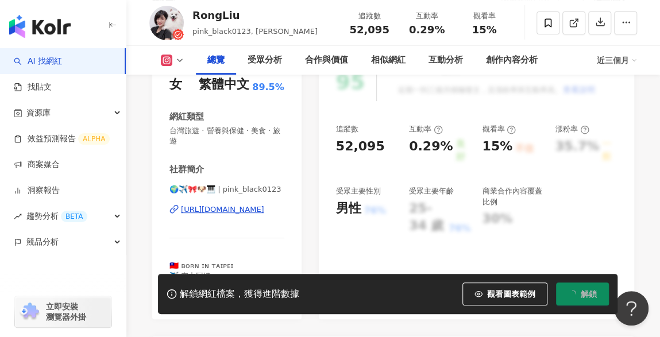
scroll to position [172, 0]
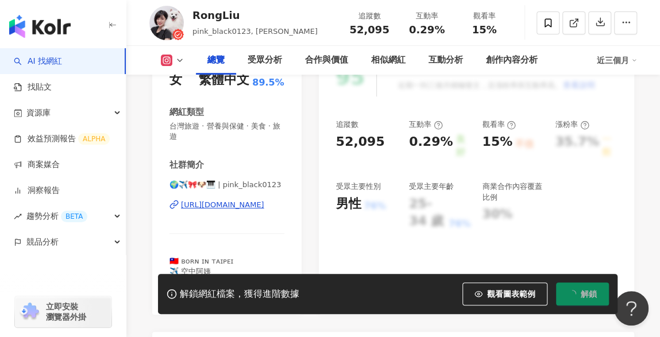
click at [256, 205] on div "[URL][DOMAIN_NAME]" at bounding box center [222, 205] width 83 height 10
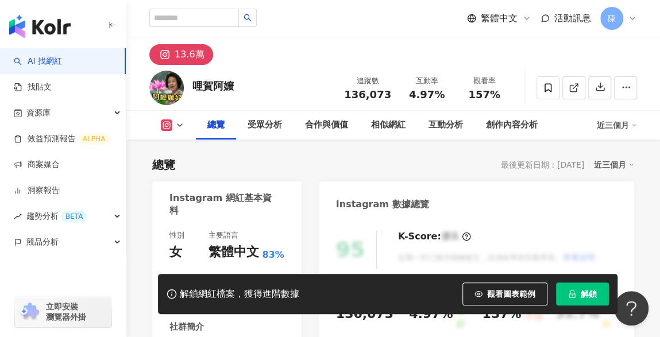
scroll to position [230, 0]
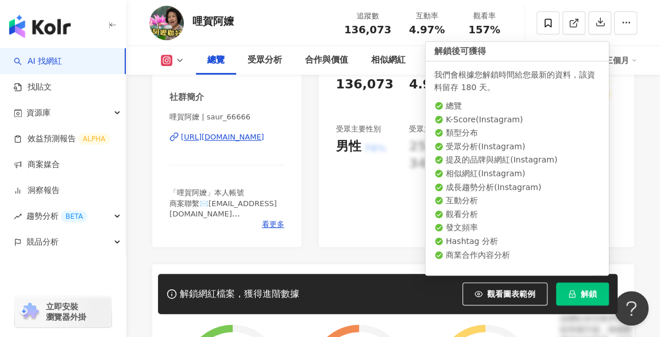
click at [581, 302] on button "解鎖" at bounding box center [582, 294] width 53 height 23
click at [581, 291] on button "解鎖" at bounding box center [582, 294] width 53 height 23
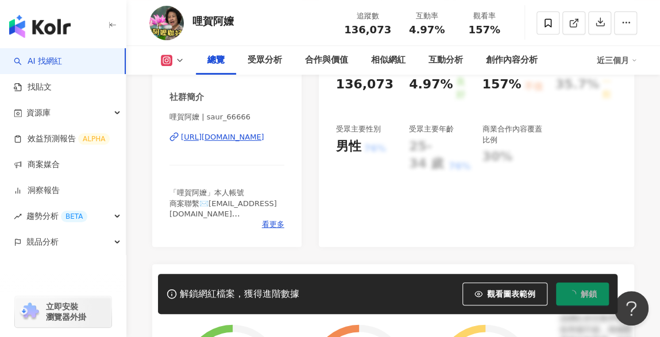
click at [247, 140] on div "[URL][DOMAIN_NAME]" at bounding box center [222, 137] width 83 height 10
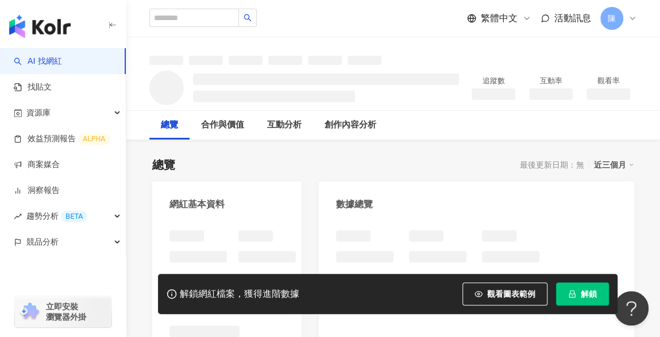
click at [591, 298] on span "解鎖" at bounding box center [589, 294] width 16 height 9
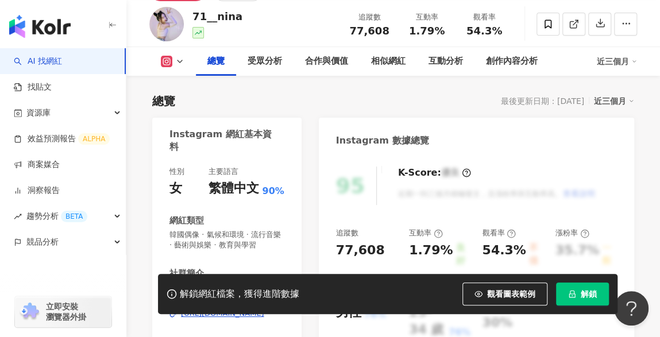
scroll to position [172, 0]
